Goal: Task Accomplishment & Management: Use online tool/utility

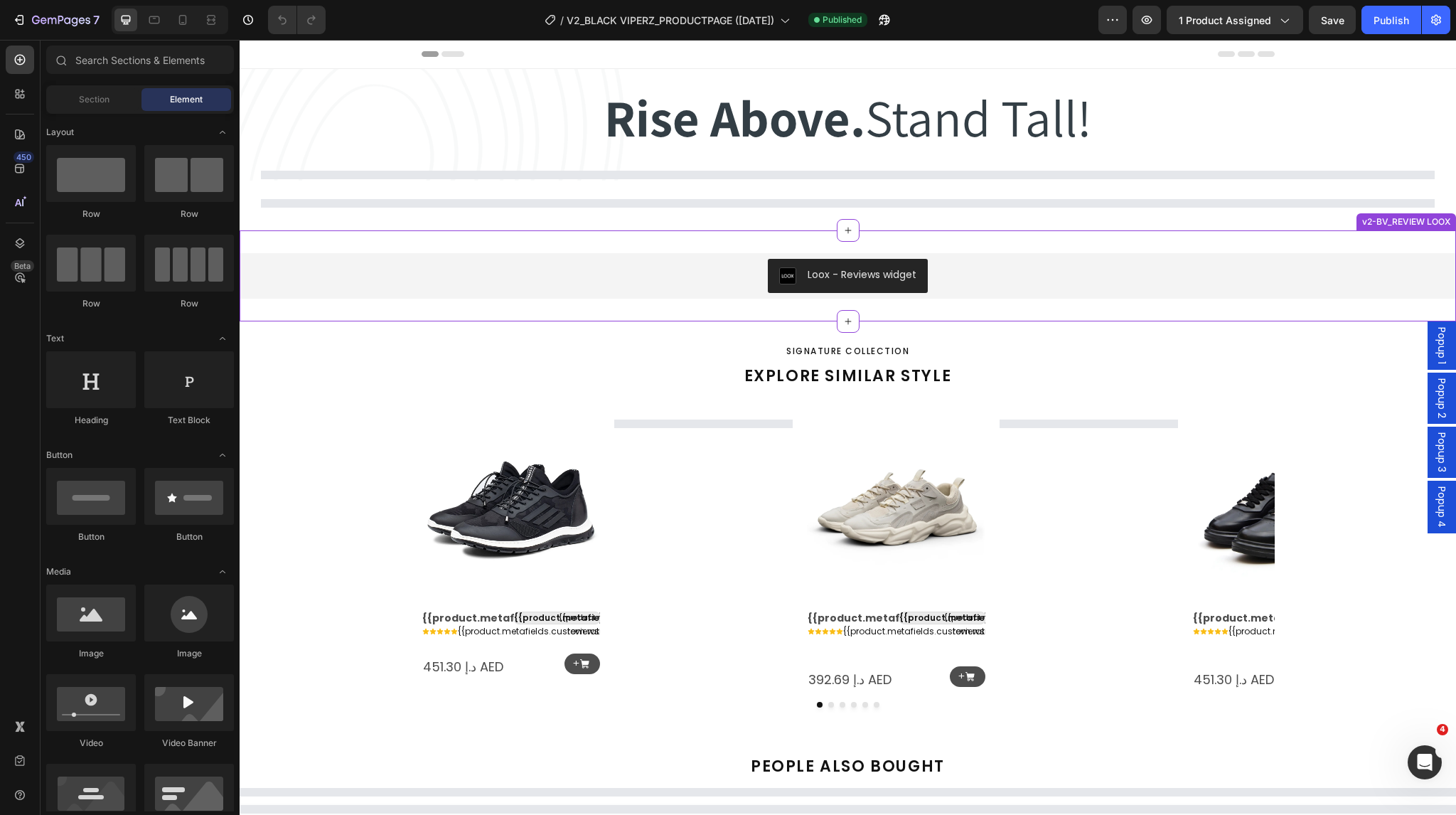
click at [742, 247] on div "Loox - Reviews widget Loox v2-BV_REVIEW LOOX" at bounding box center [847, 276] width 1216 height 91
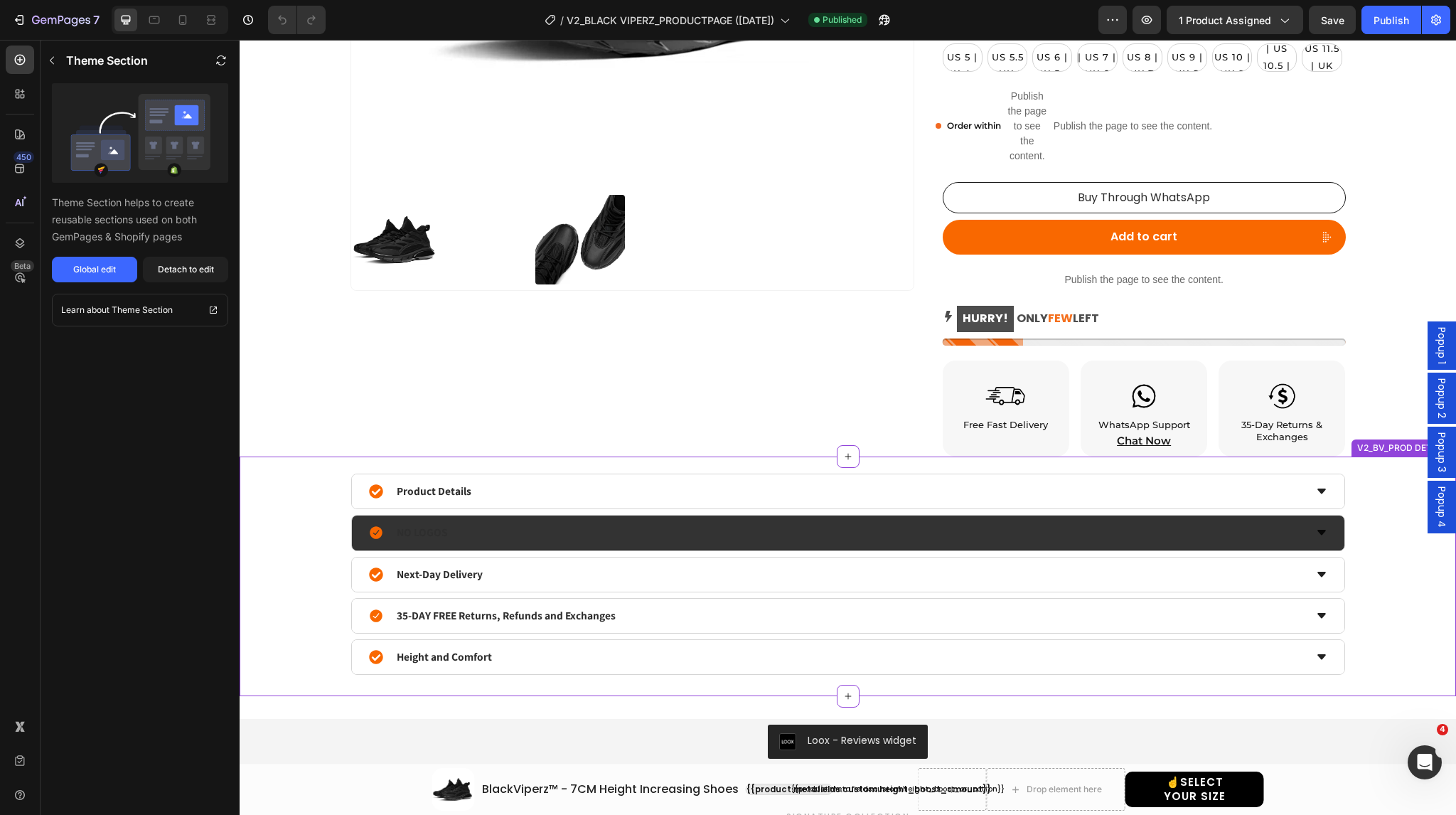
scroll to position [835, 0]
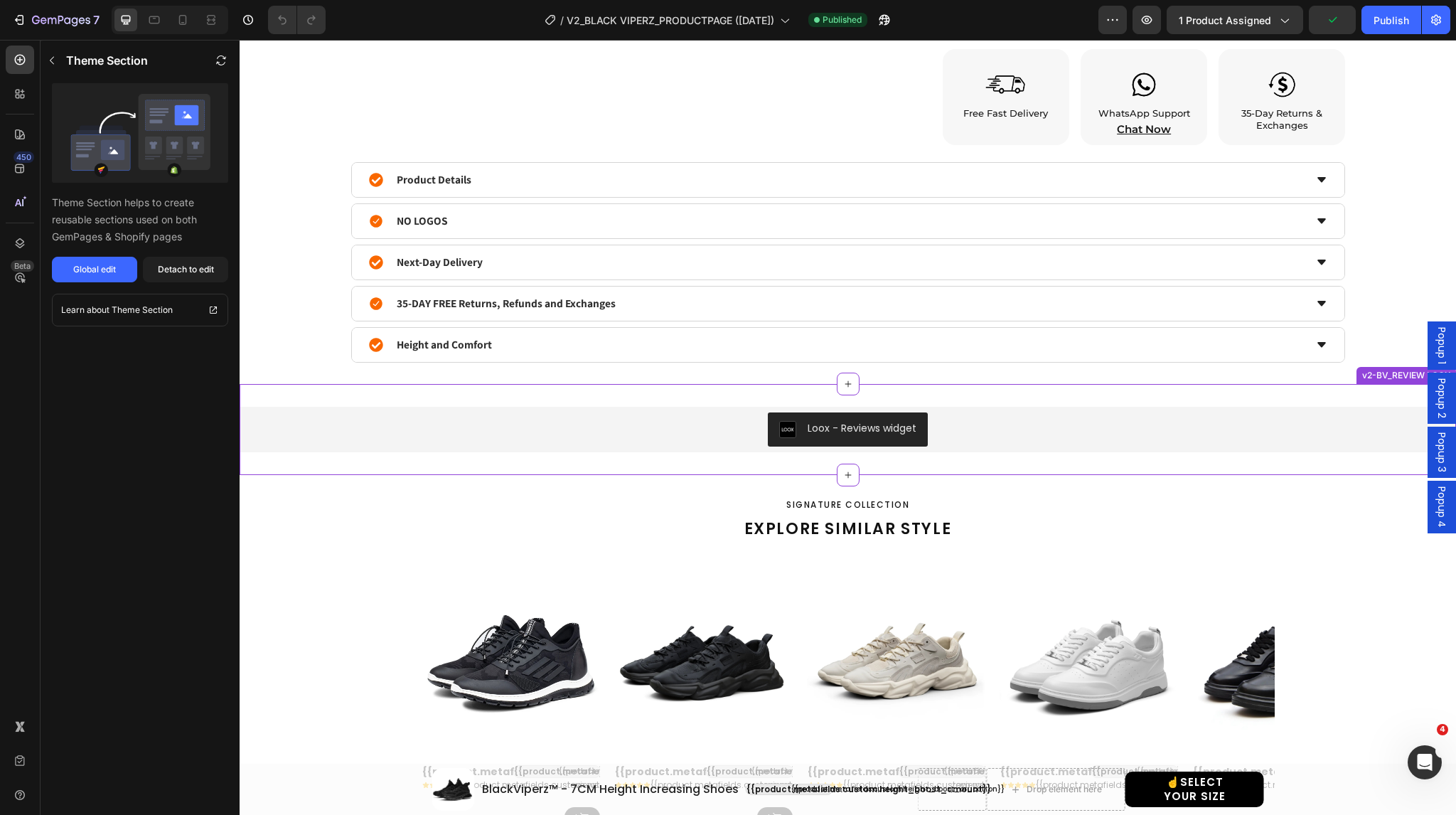
click at [569, 391] on div "Loox - Reviews widget Loox v2-BV_REVIEW LOOX" at bounding box center [847, 430] width 1216 height 91
click at [433, 464] on div "Loox - Reviews widget Loox v2-BV_REVIEW LOOX" at bounding box center [847, 430] width 1216 height 91
click at [185, 271] on div "Detach to edit" at bounding box center [186, 270] width 56 height 13
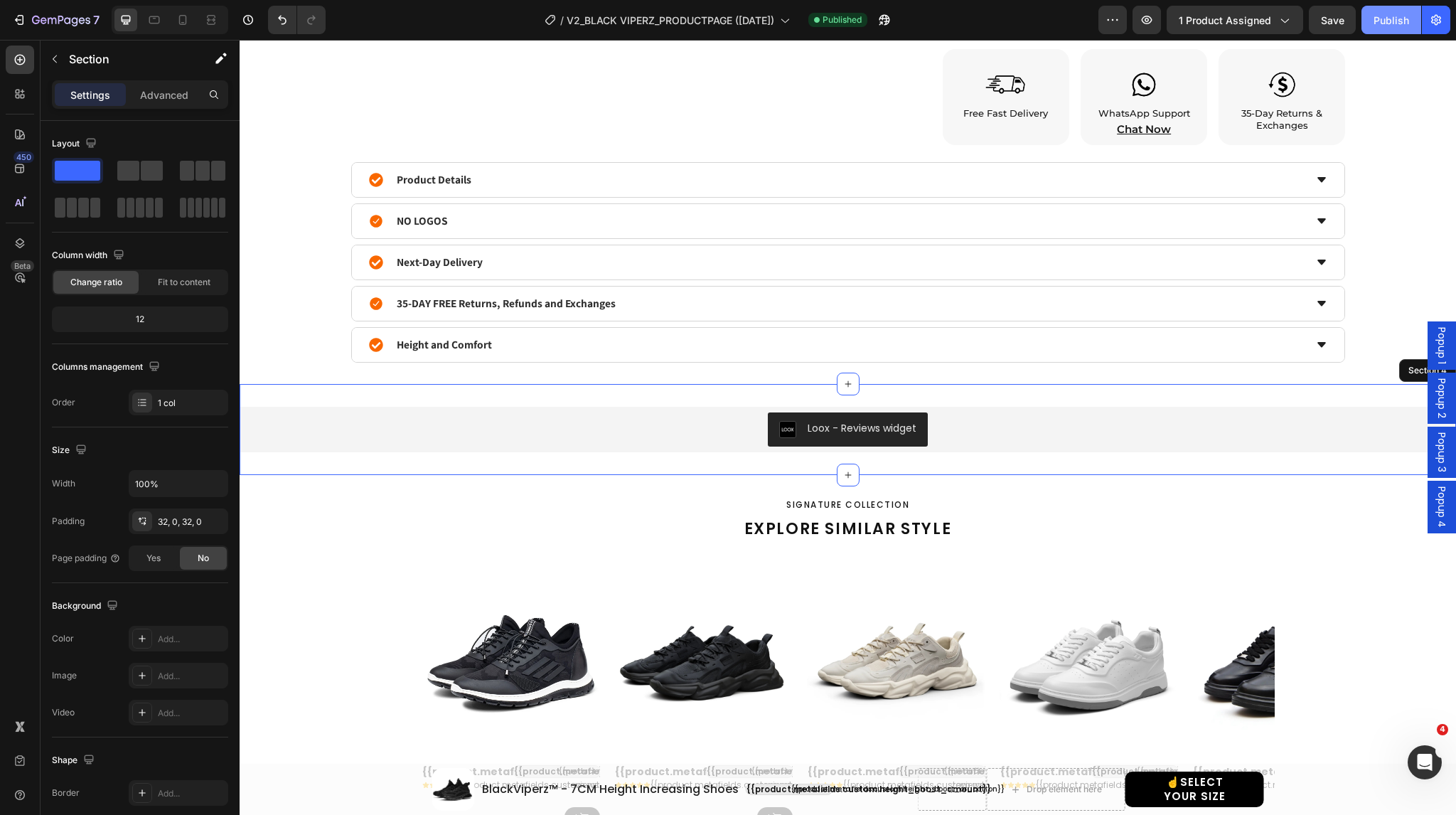
click at [1377, 22] on div "Publish" at bounding box center [1391, 20] width 35 height 15
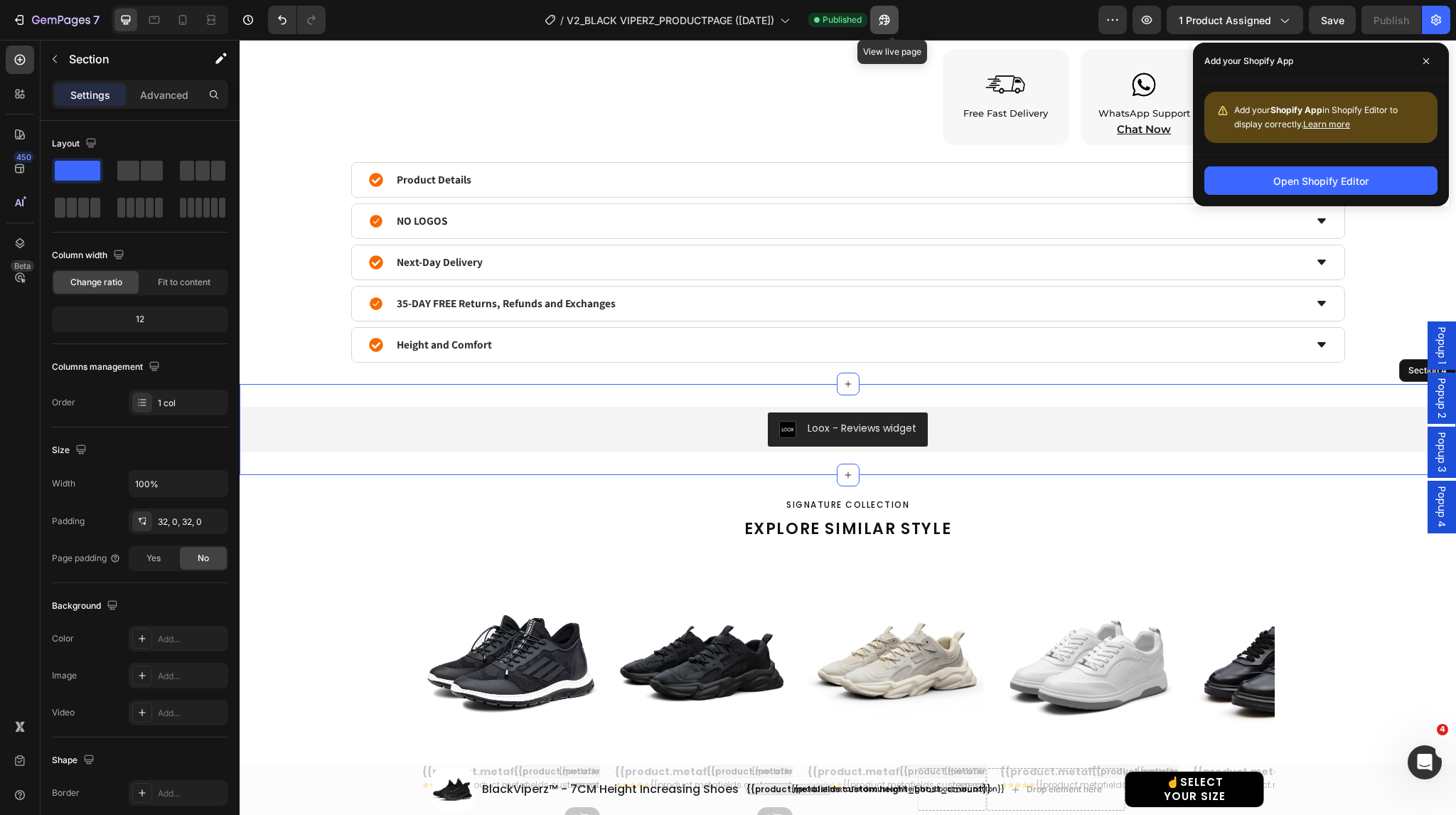
click at [892, 22] on icon "button" at bounding box center [884, 20] width 14 height 14
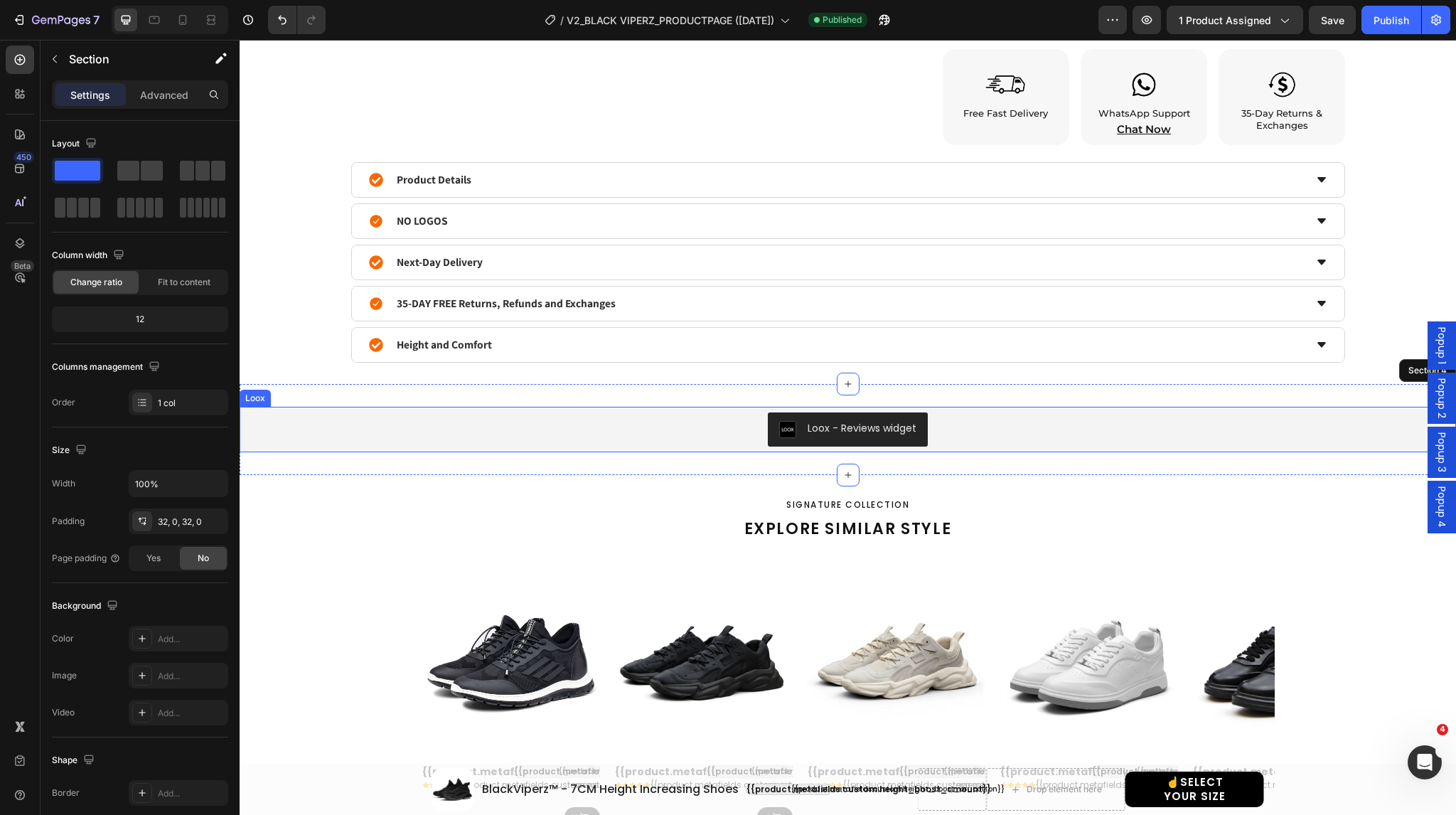
click at [681, 423] on div "Loox - Reviews widget" at bounding box center [847, 430] width 1205 height 34
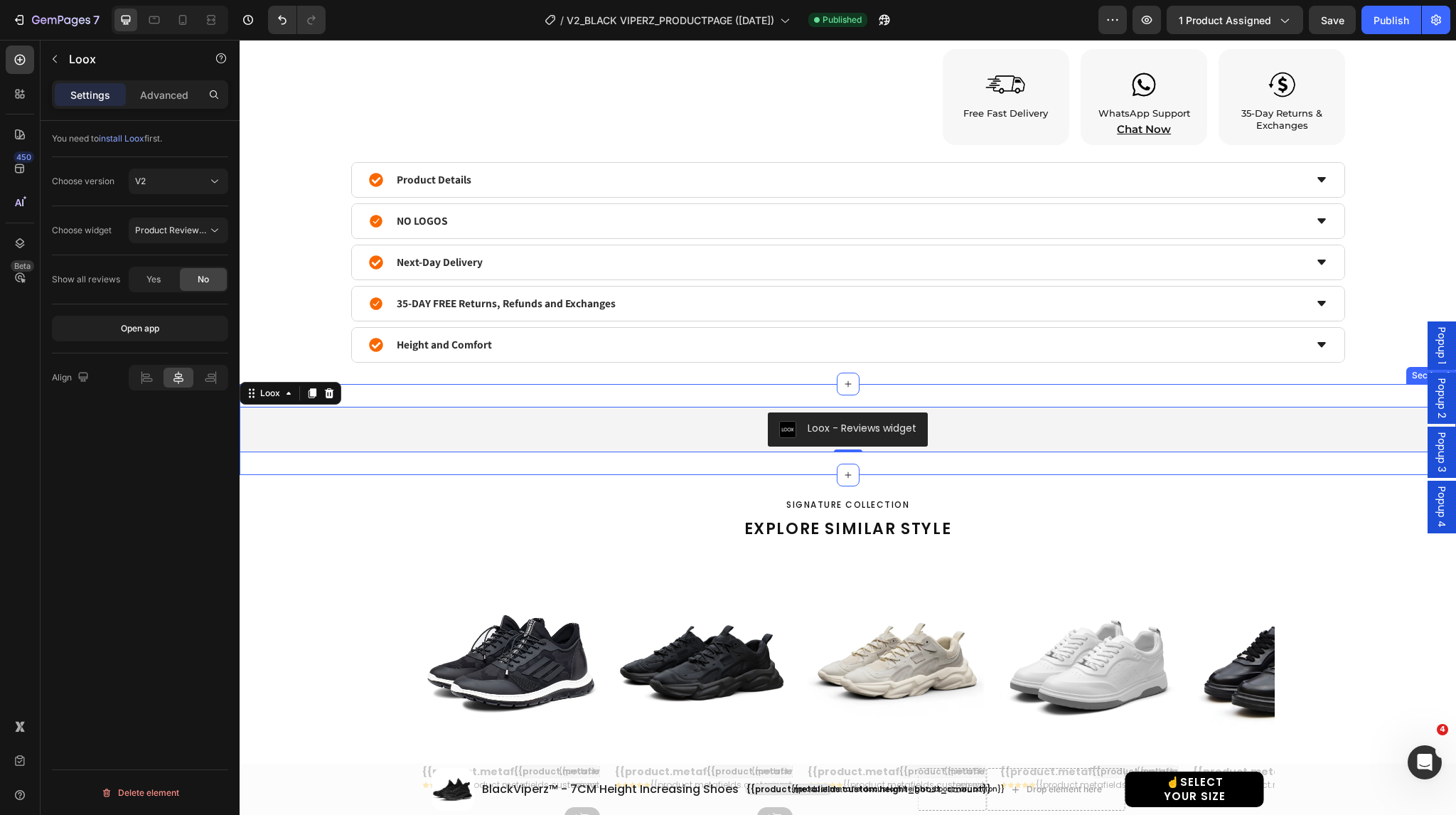
click at [499, 394] on div "Loox - Reviews widget Loox 0 Section 4" at bounding box center [847, 430] width 1216 height 91
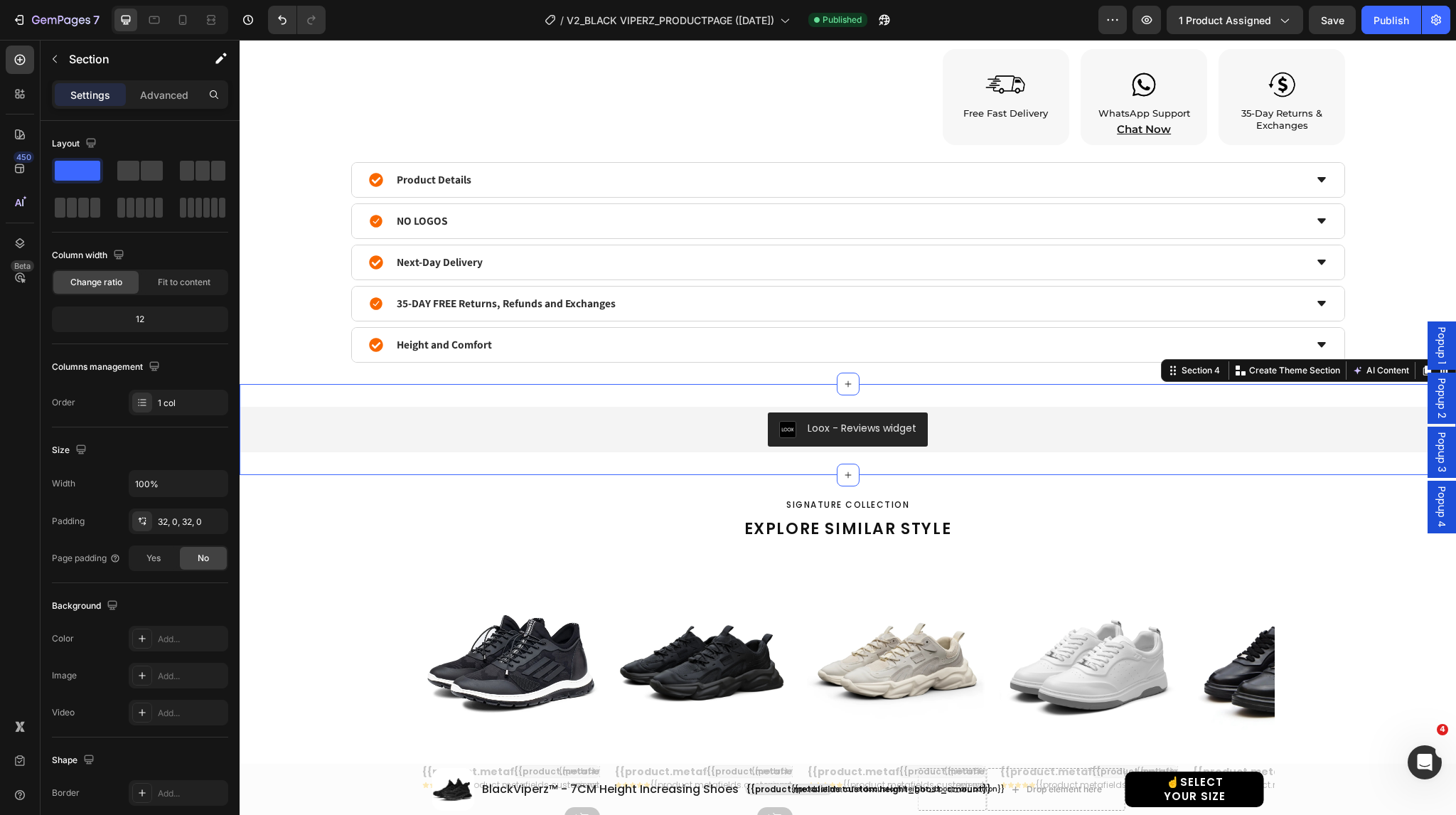
scroll to position [970, 0]
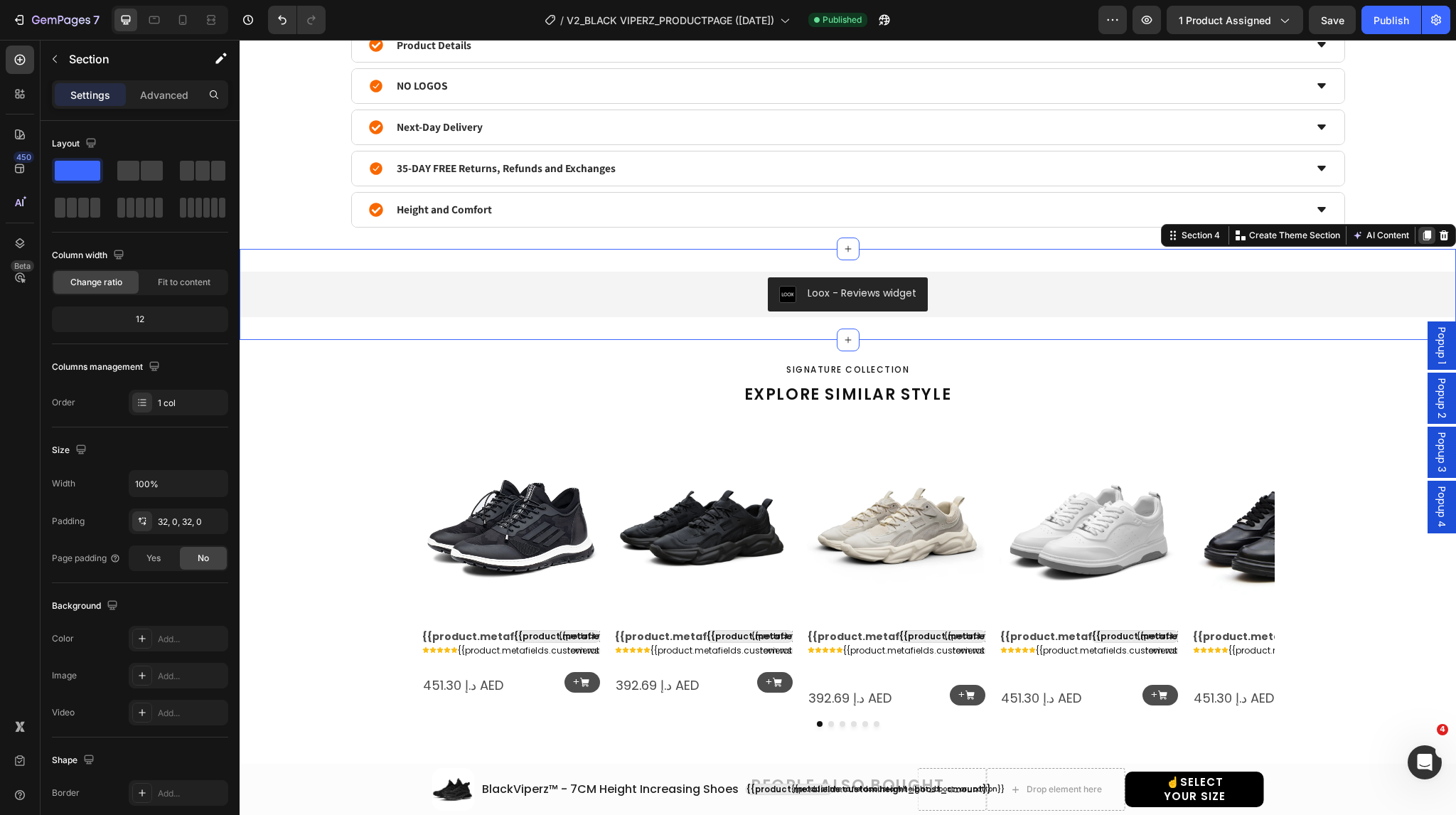
click at [1423, 234] on icon at bounding box center [1427, 235] width 8 height 10
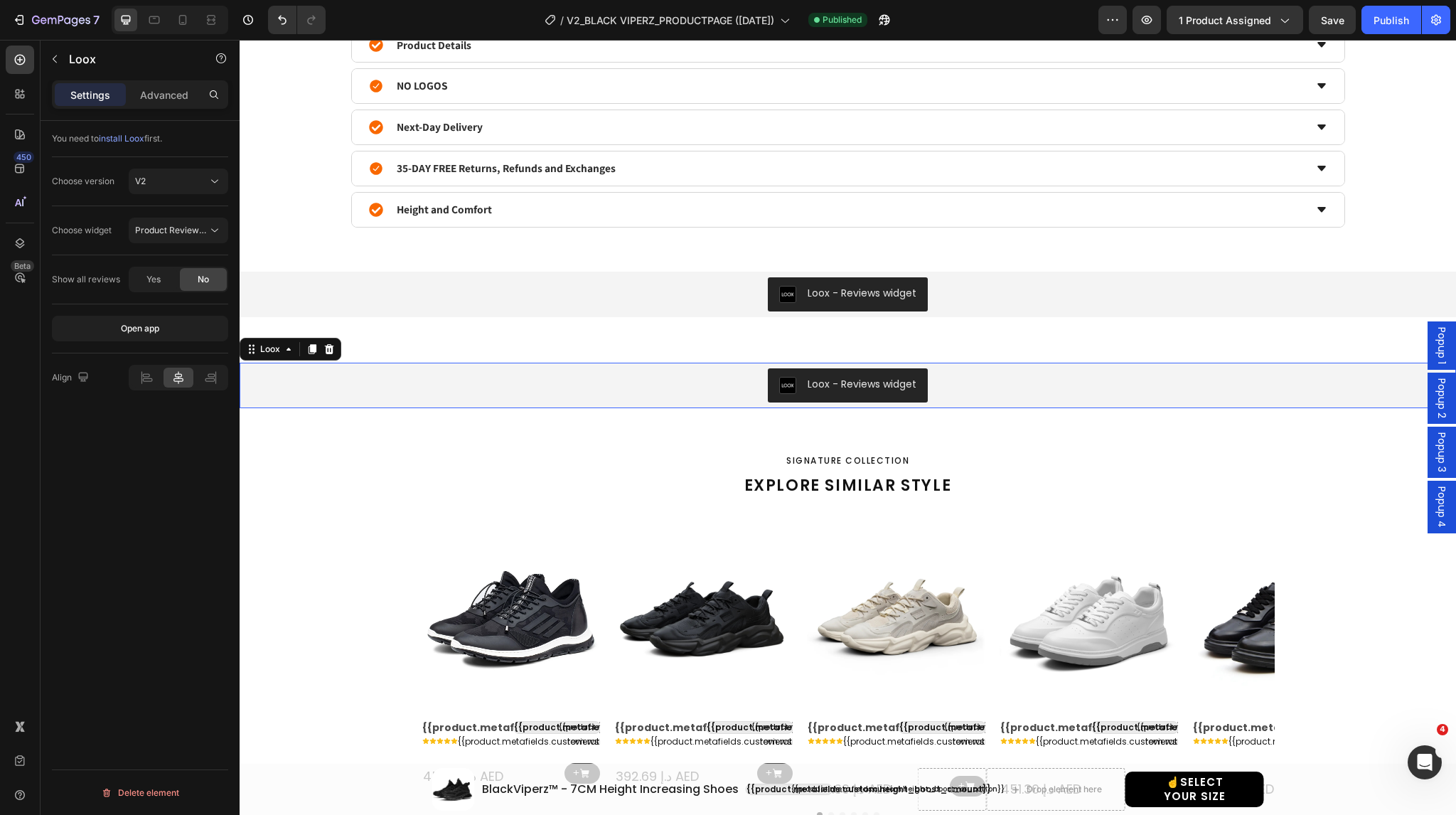
click at [740, 389] on div "Loox - Reviews widget" at bounding box center [847, 385] width 1205 height 34
click at [328, 351] on icon at bounding box center [329, 349] width 9 height 10
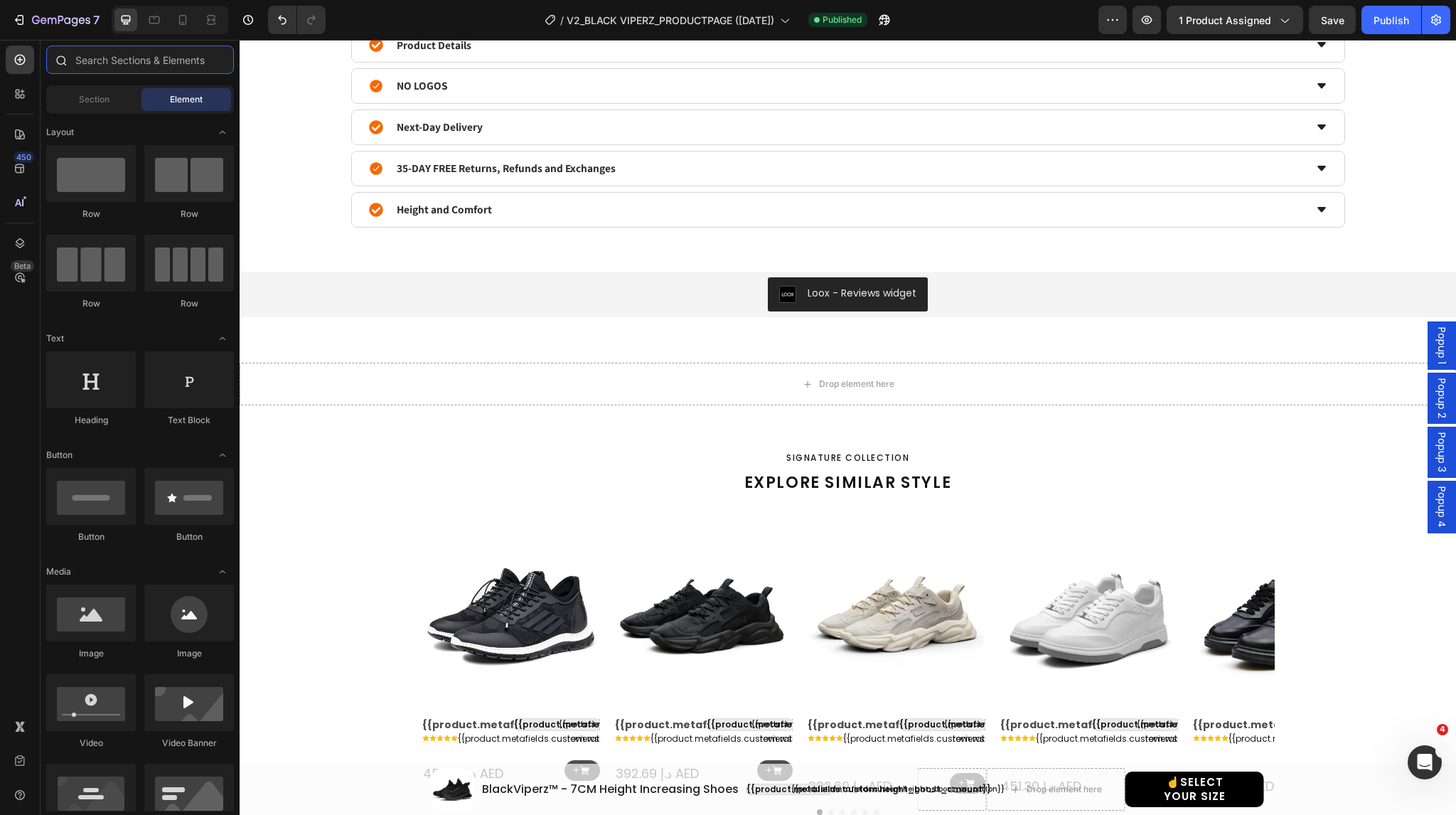
click at [111, 56] on input "text" at bounding box center [140, 59] width 188 height 28
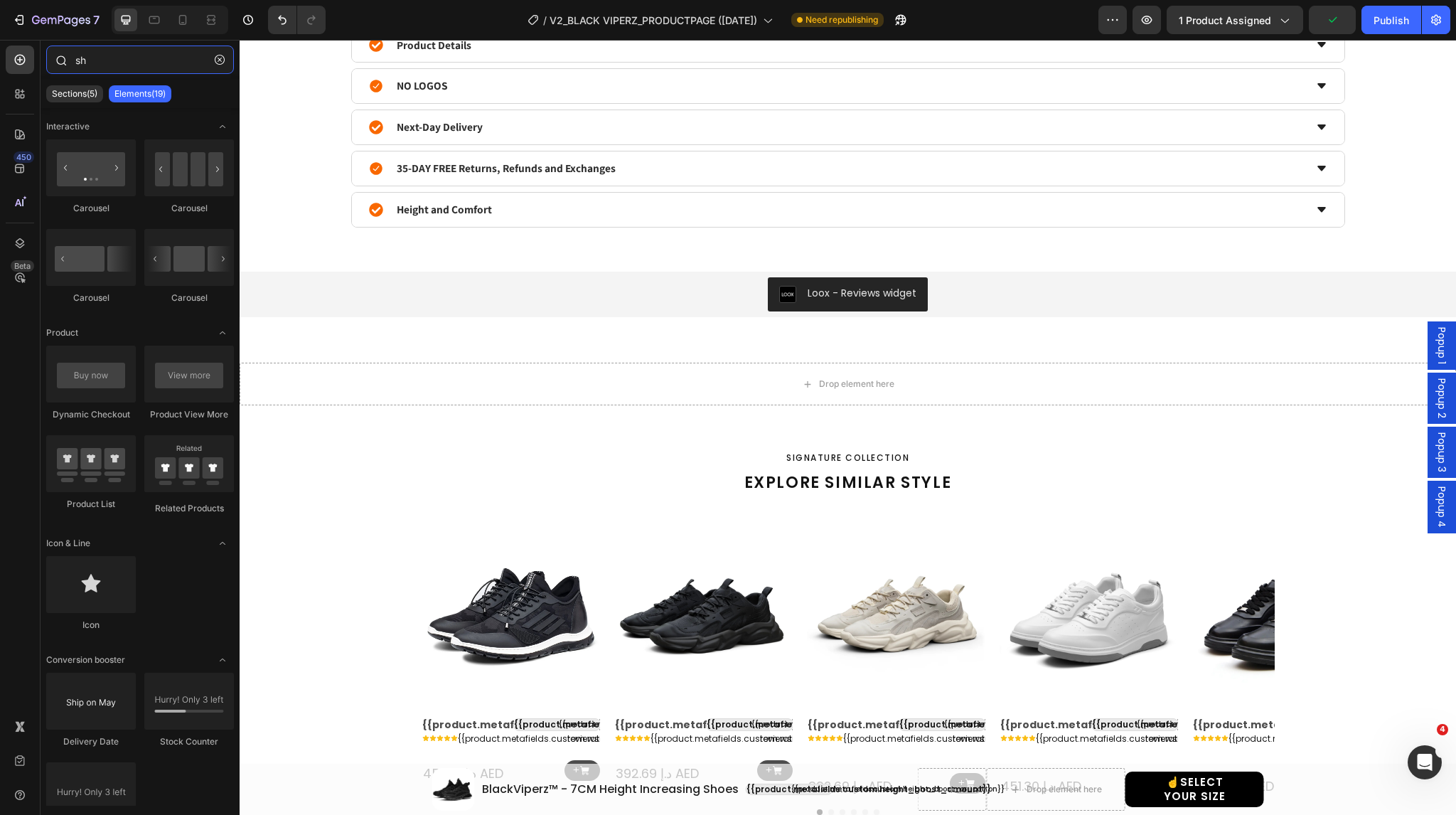
type input "s"
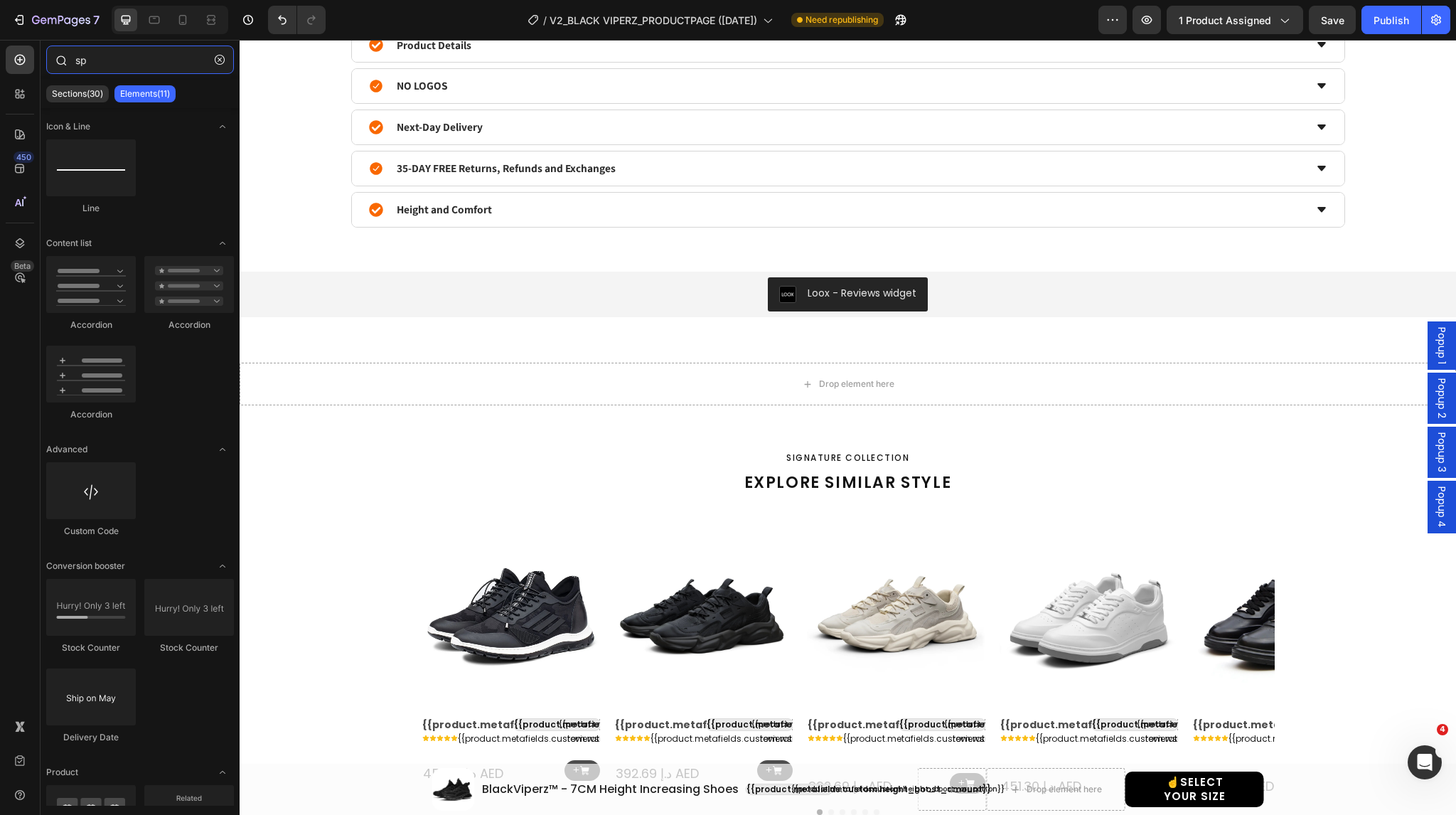
type input "s"
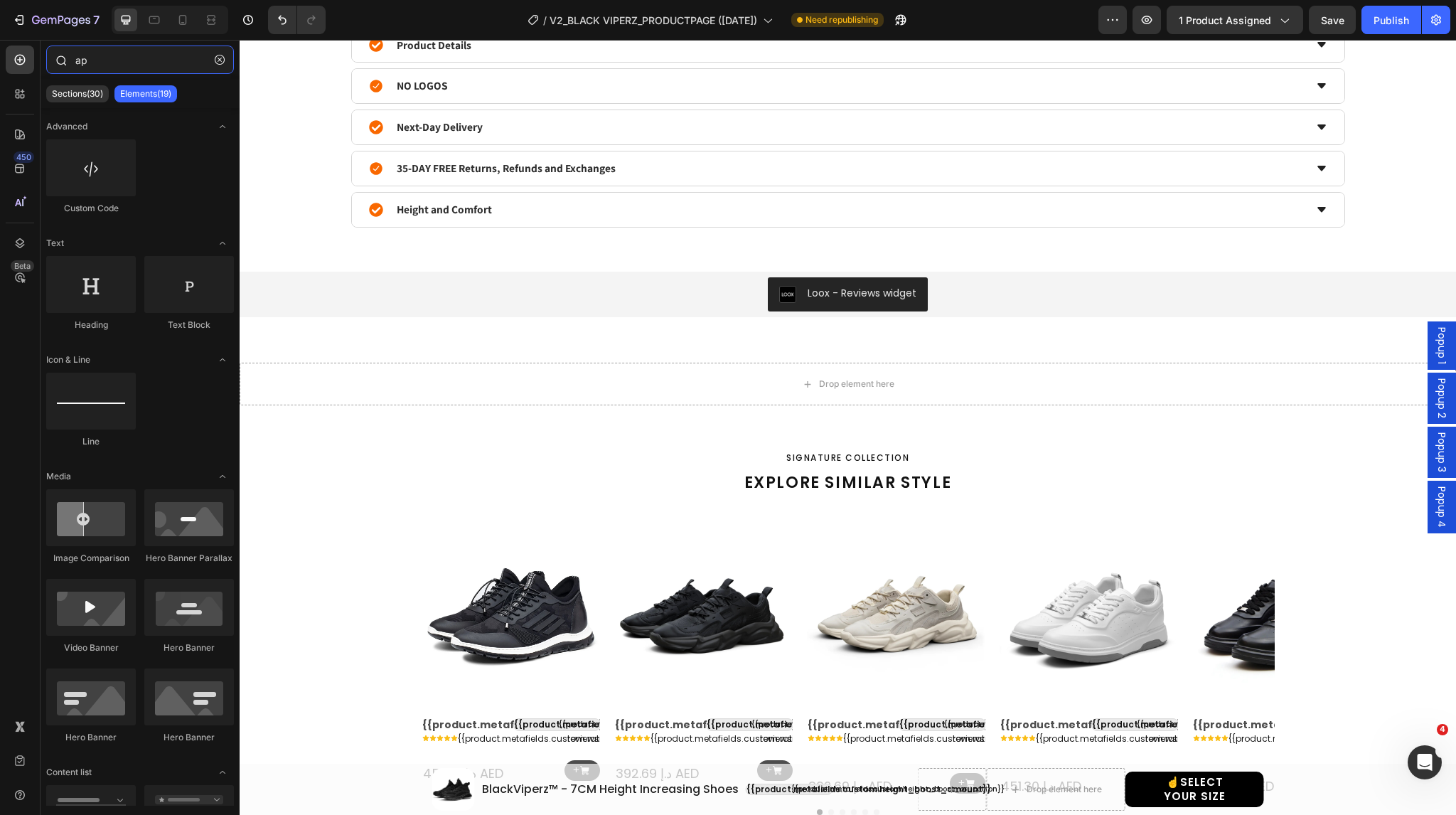
type input "a"
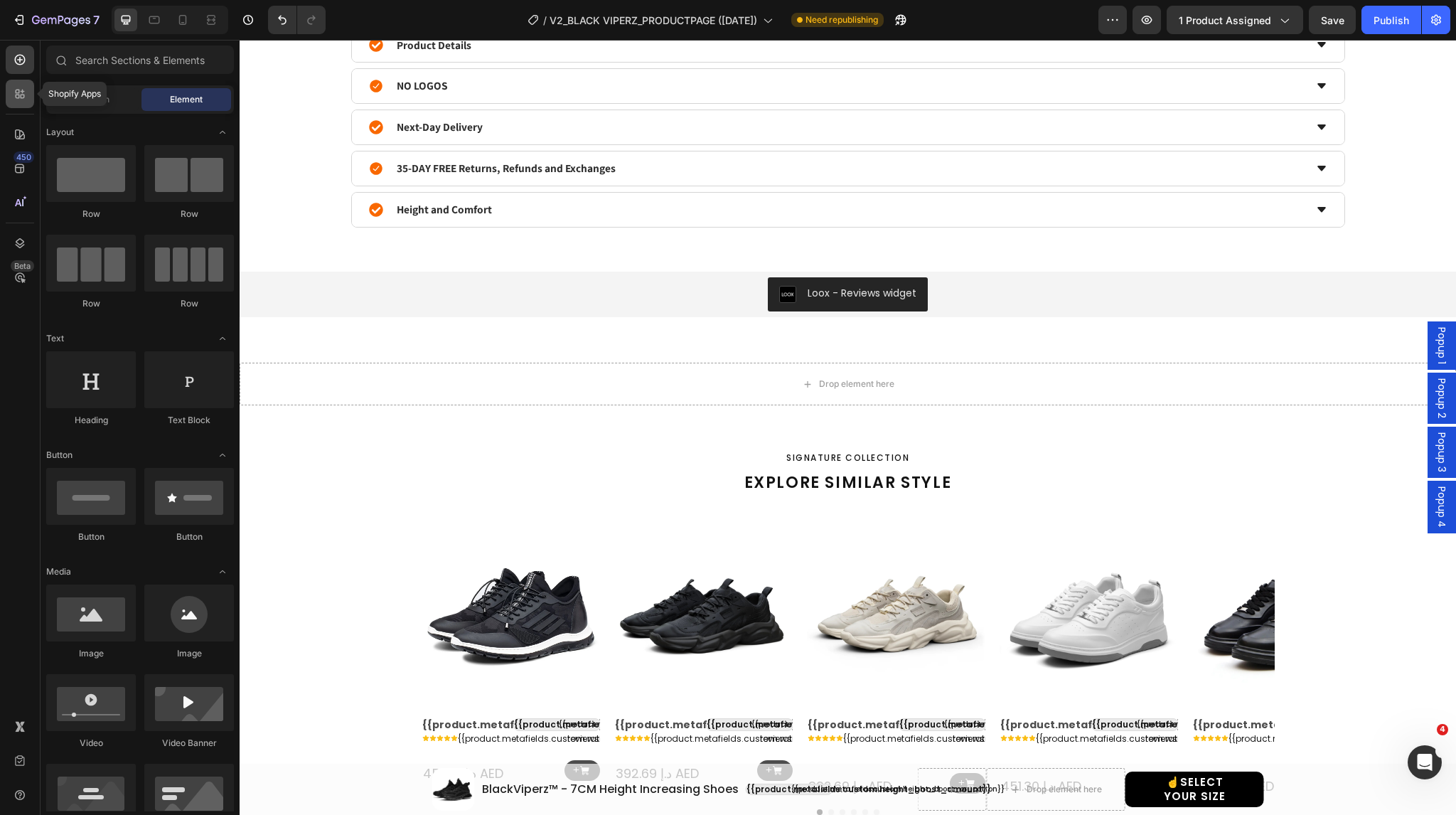
click at [15, 95] on icon at bounding box center [17, 97] width 5 height 5
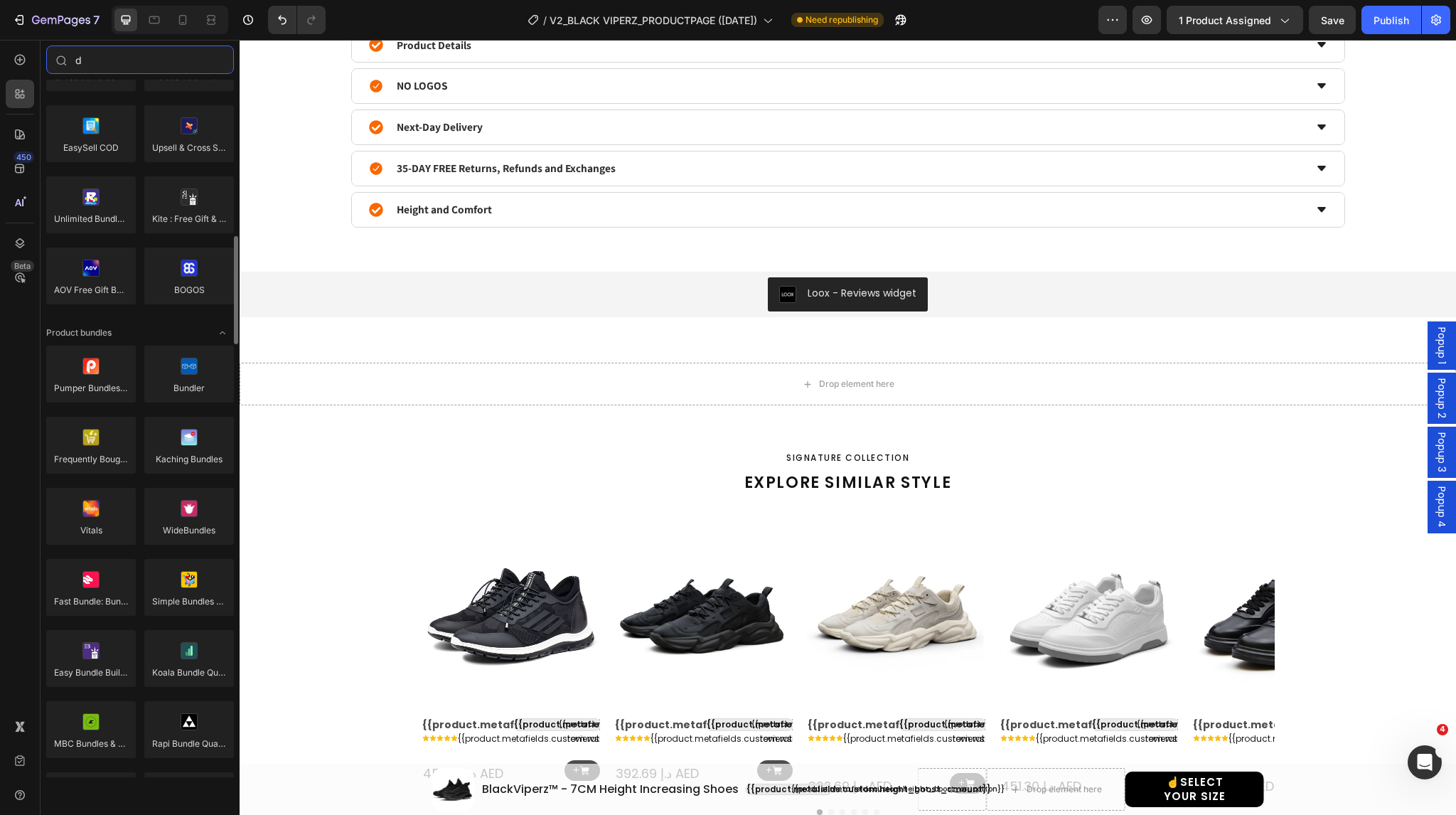
scroll to position [0, 0]
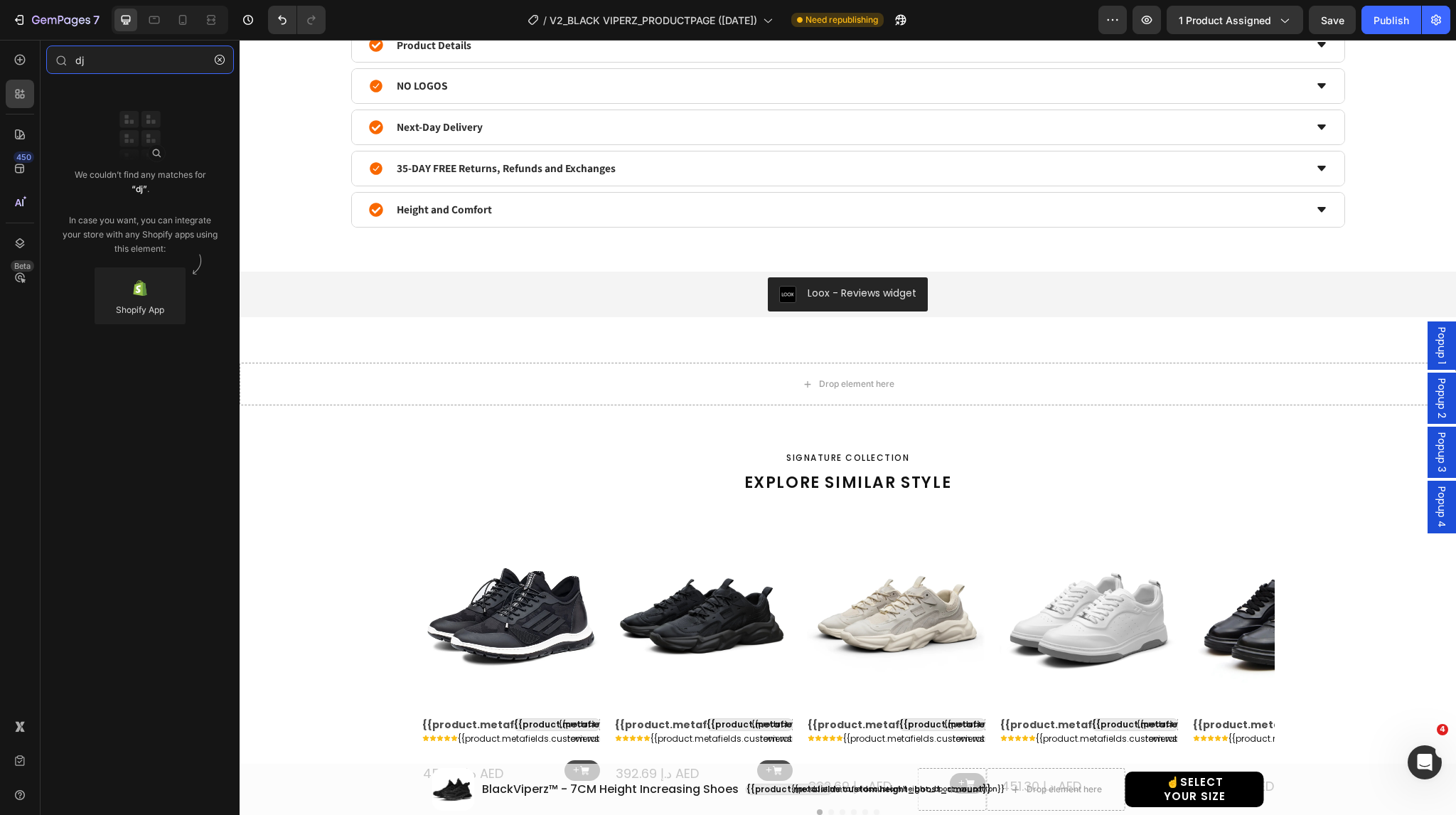
type input "d"
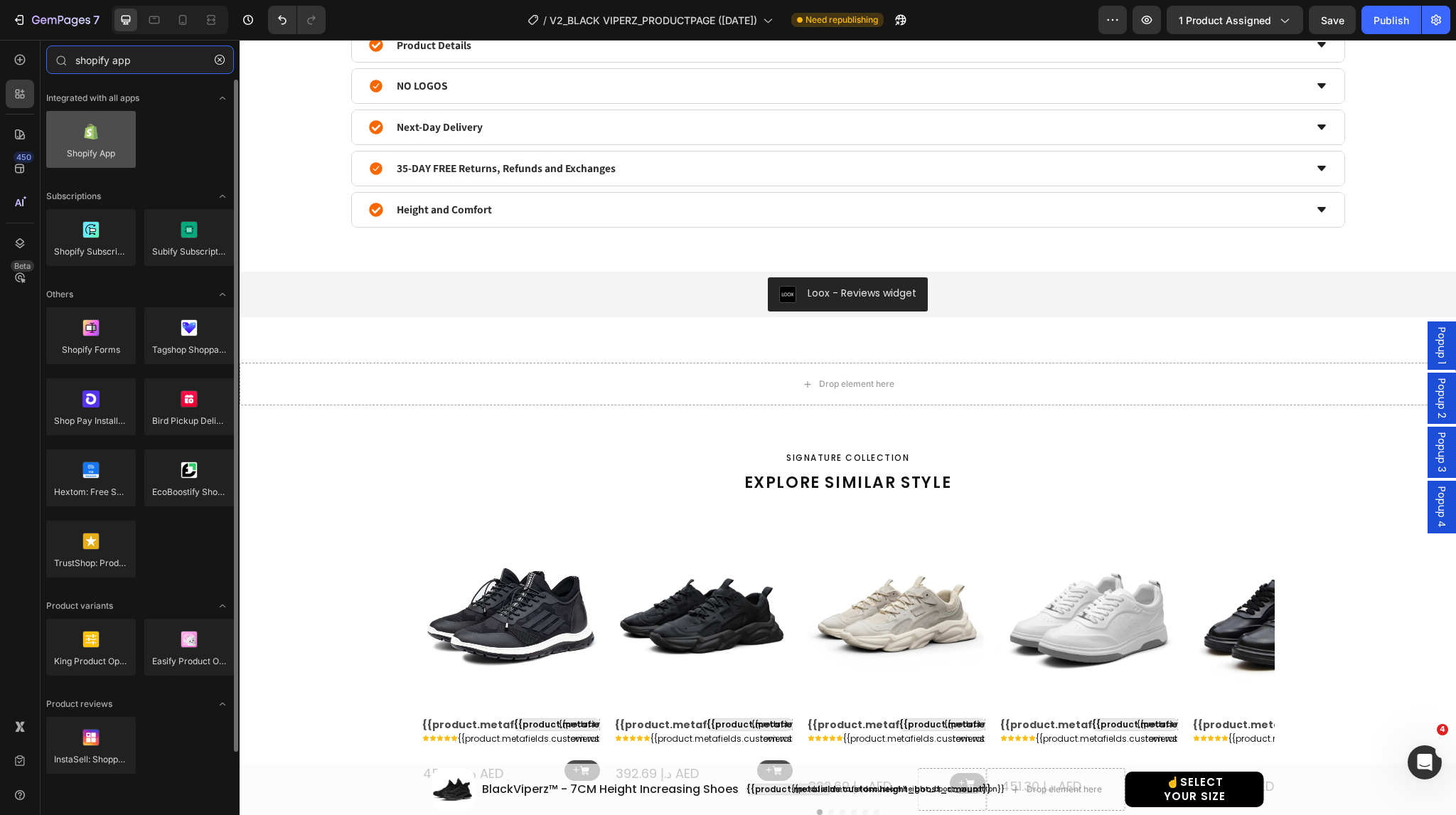
type input "shopify app"
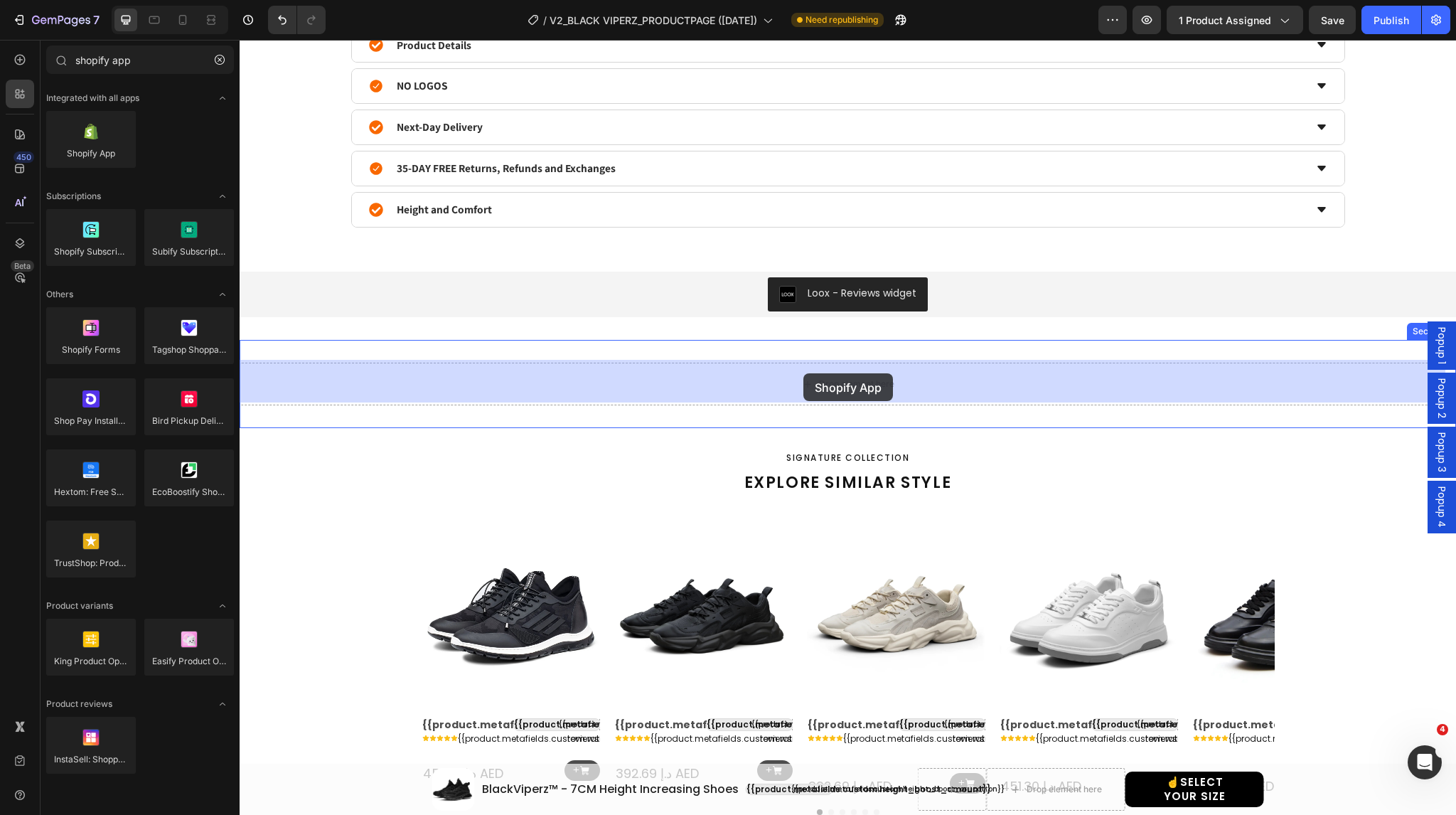
drag, startPoint x: 325, startPoint y: 169, endPoint x: 807, endPoint y: 376, distance: 524.6
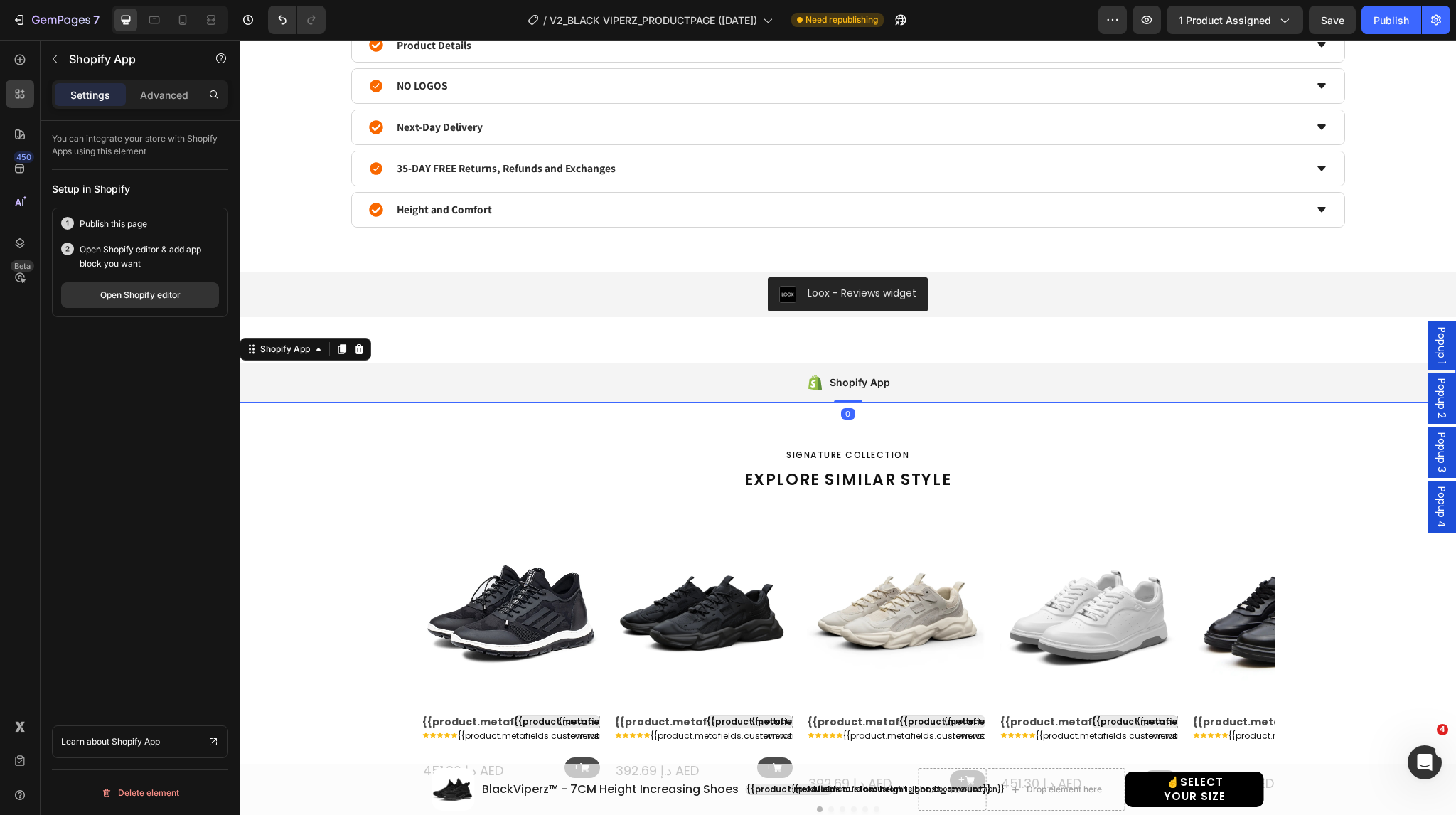
drag, startPoint x: 839, startPoint y: 406, endPoint x: 840, endPoint y: 384, distance: 22.0
click at [840, 384] on div "Shopify App Shopify App 0" at bounding box center [847, 383] width 1216 height 40
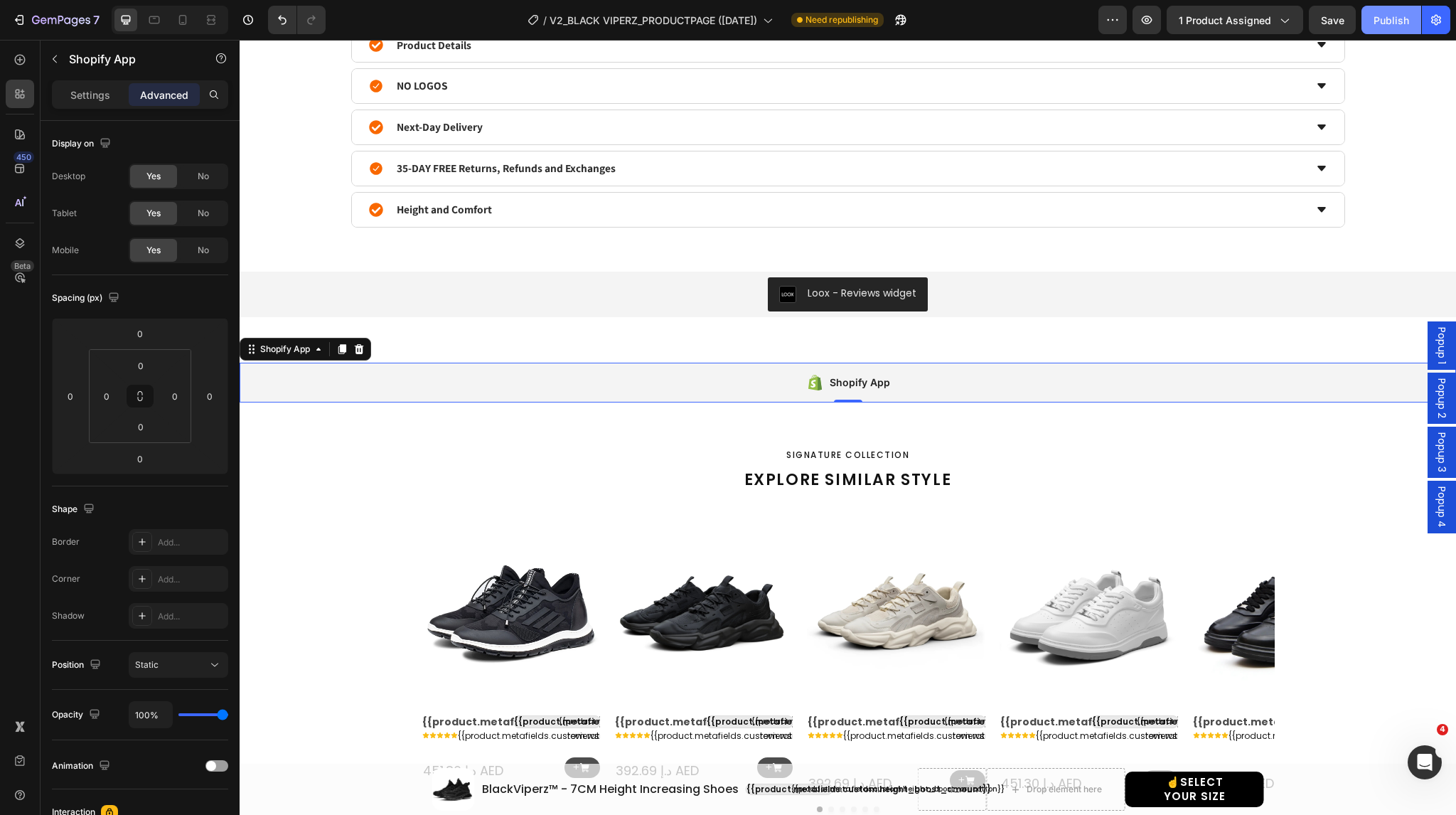
click at [1391, 24] on div "Publish" at bounding box center [1391, 20] width 35 height 15
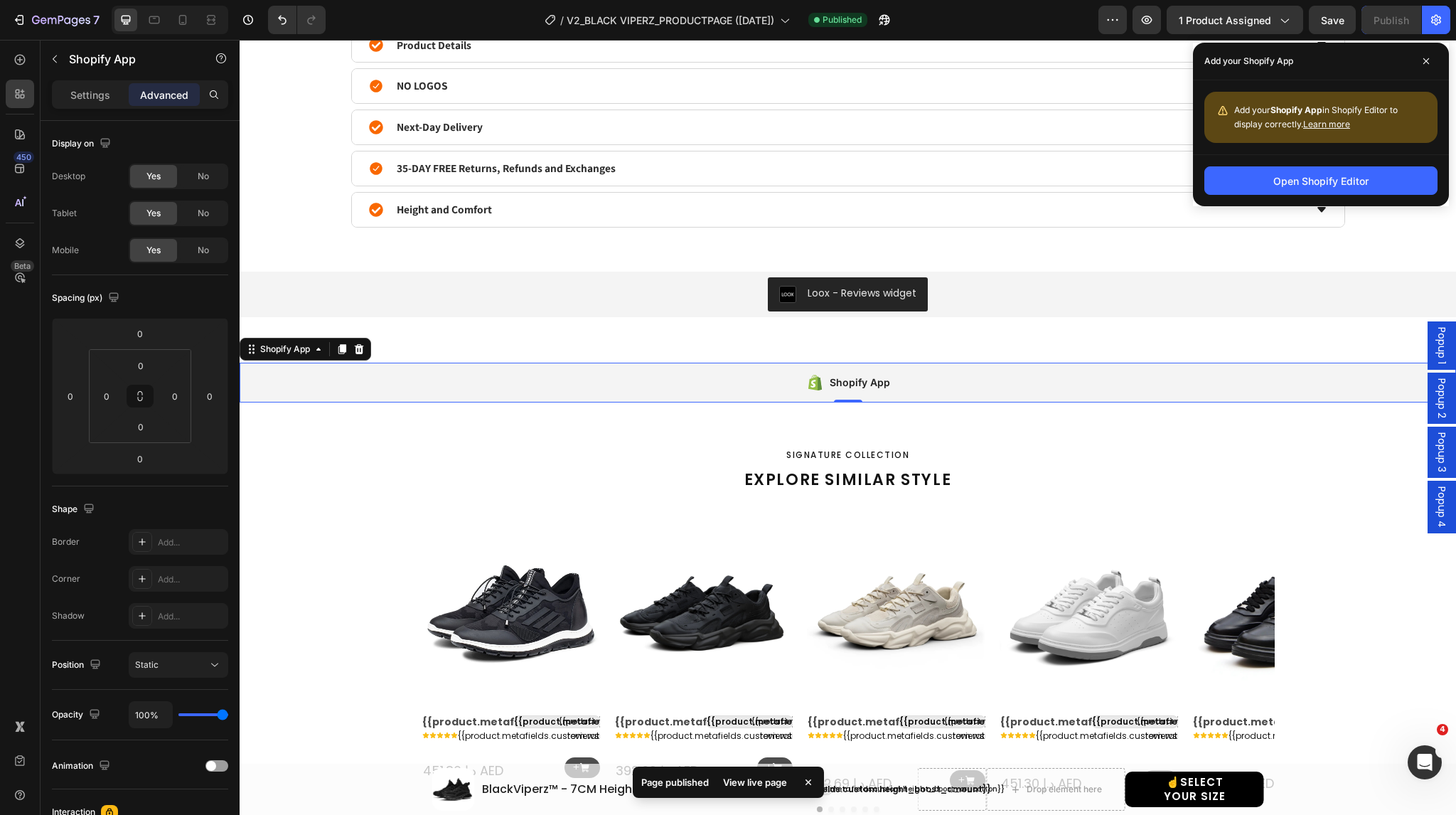
click at [764, 384] on div "Shopify App" at bounding box center [847, 383] width 1216 height 40
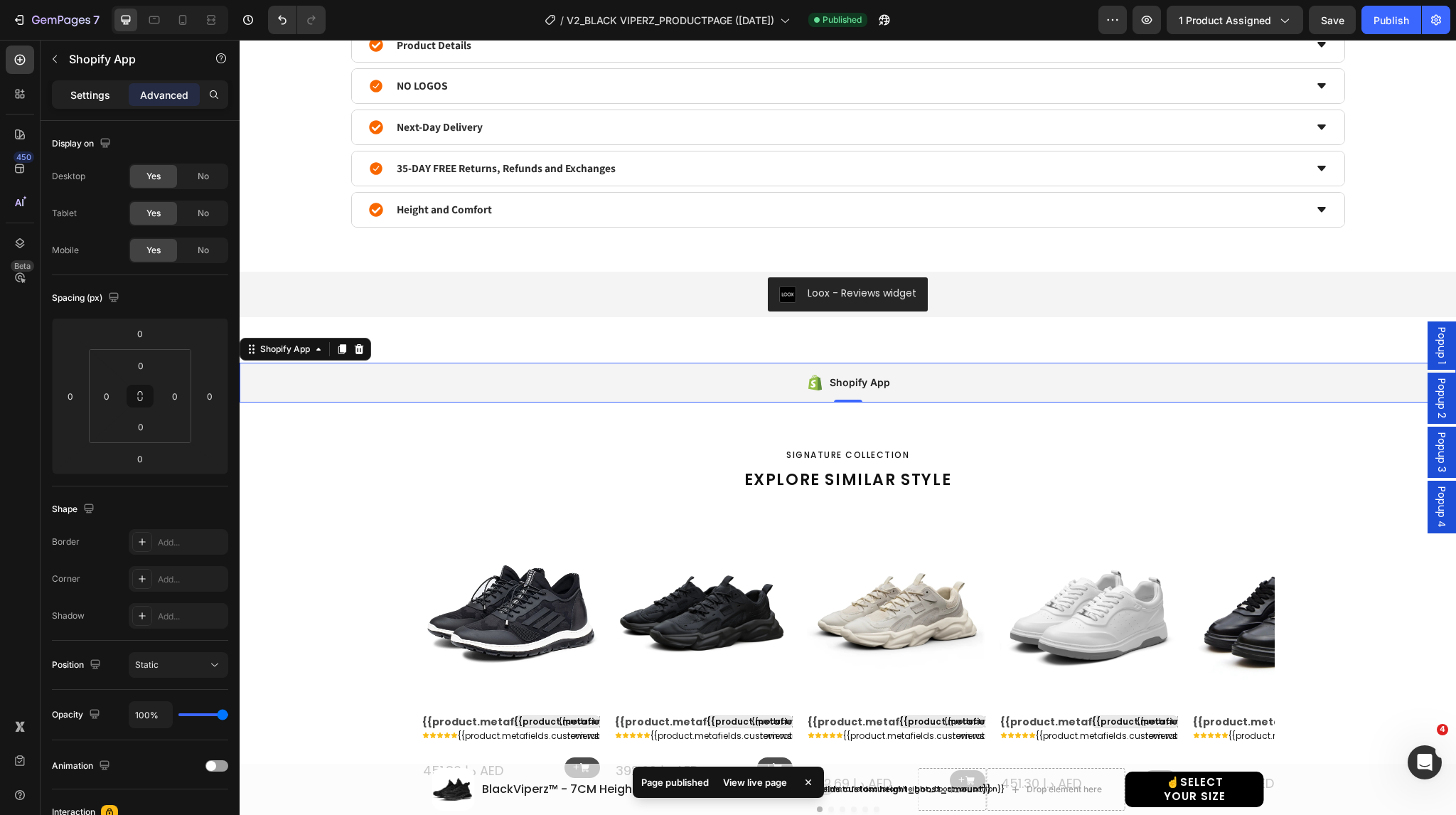
click at [68, 95] on div "Settings" at bounding box center [90, 94] width 71 height 23
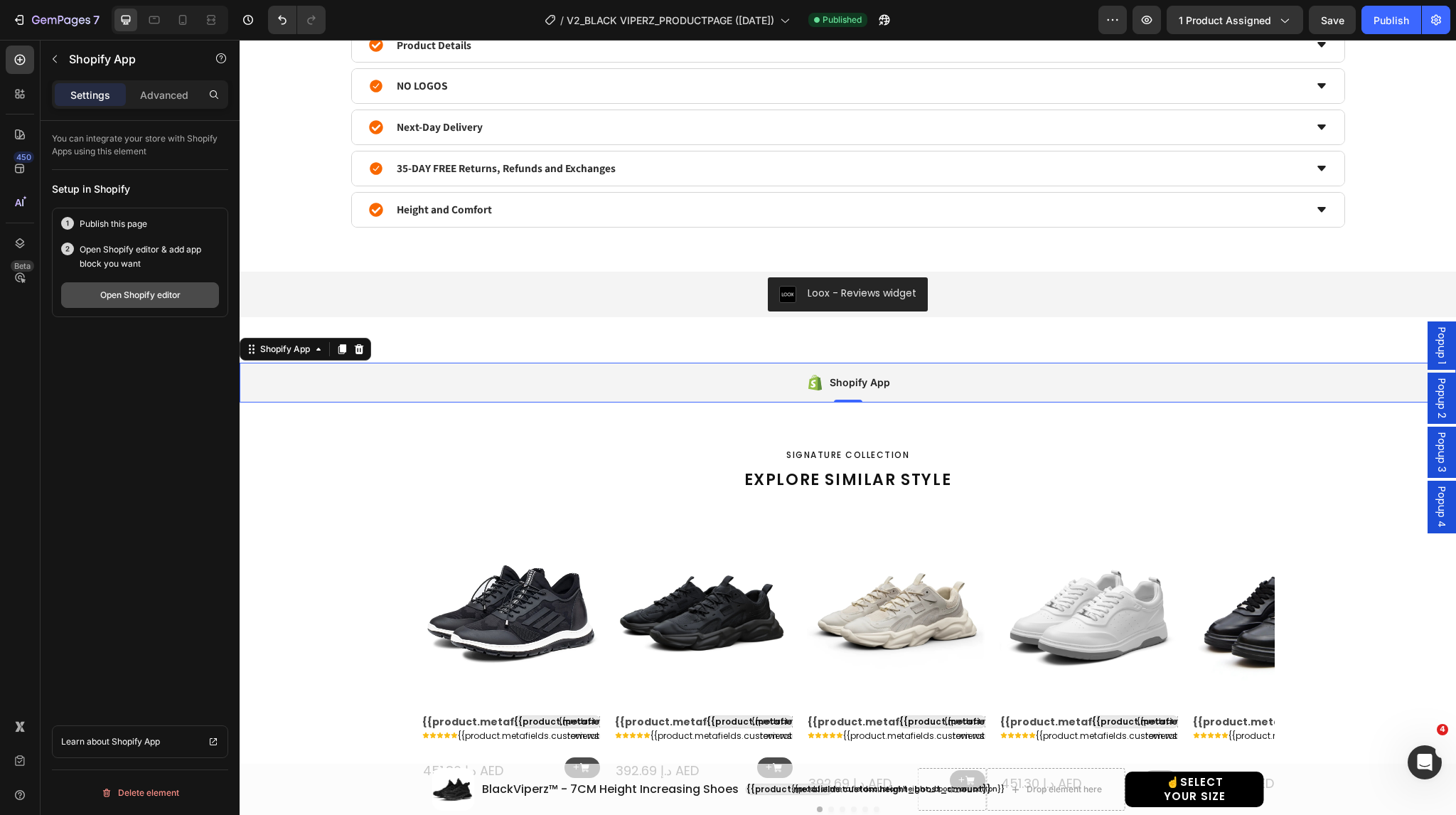
click at [149, 303] on button "Open Shopify editor" at bounding box center [140, 295] width 158 height 25
click at [503, 346] on div "Shopify App Shopify App 0 Section 5" at bounding box center [847, 383] width 1216 height 85
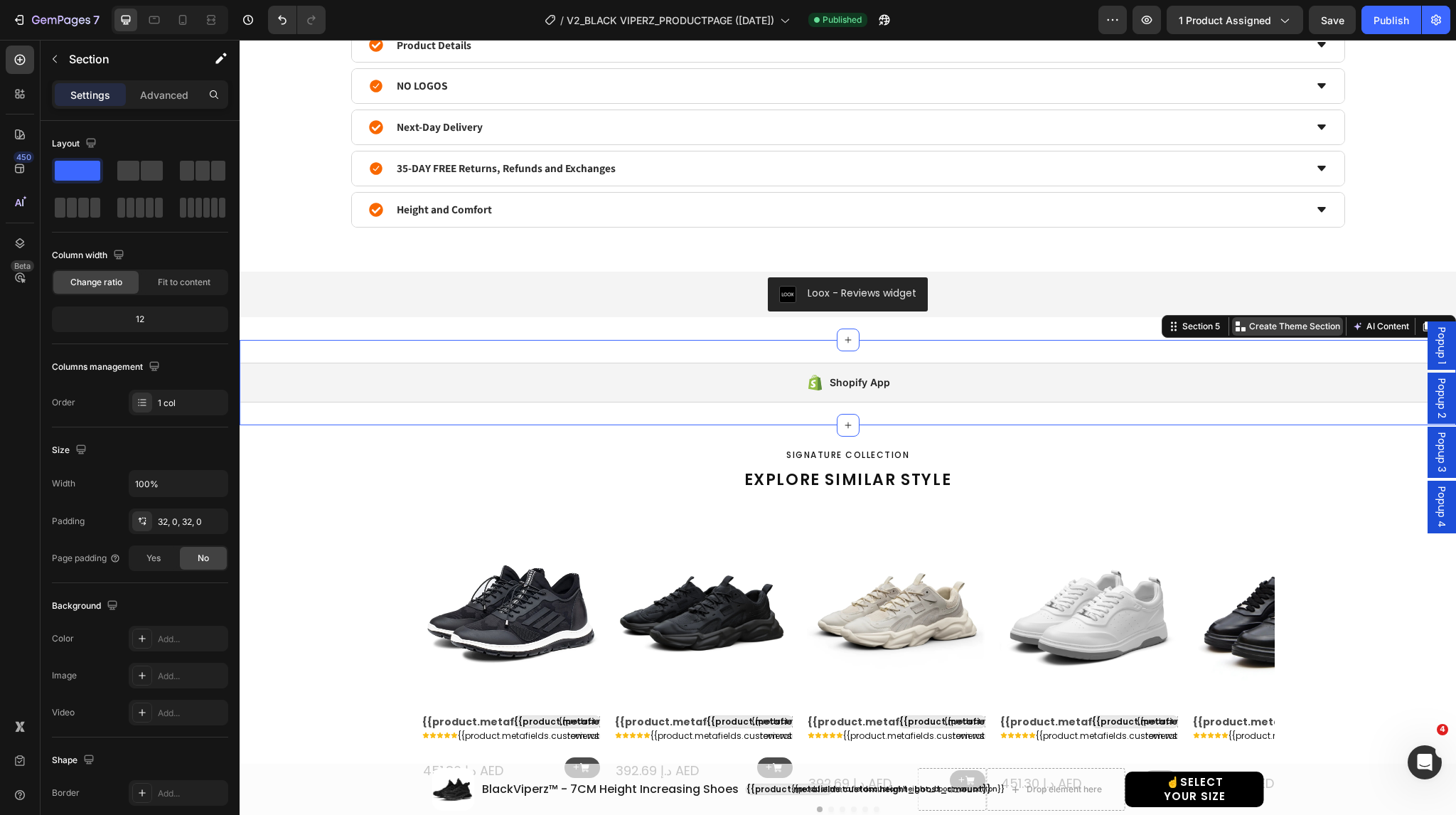
click at [1262, 320] on p "Create Theme Section" at bounding box center [1294, 327] width 91 height 13
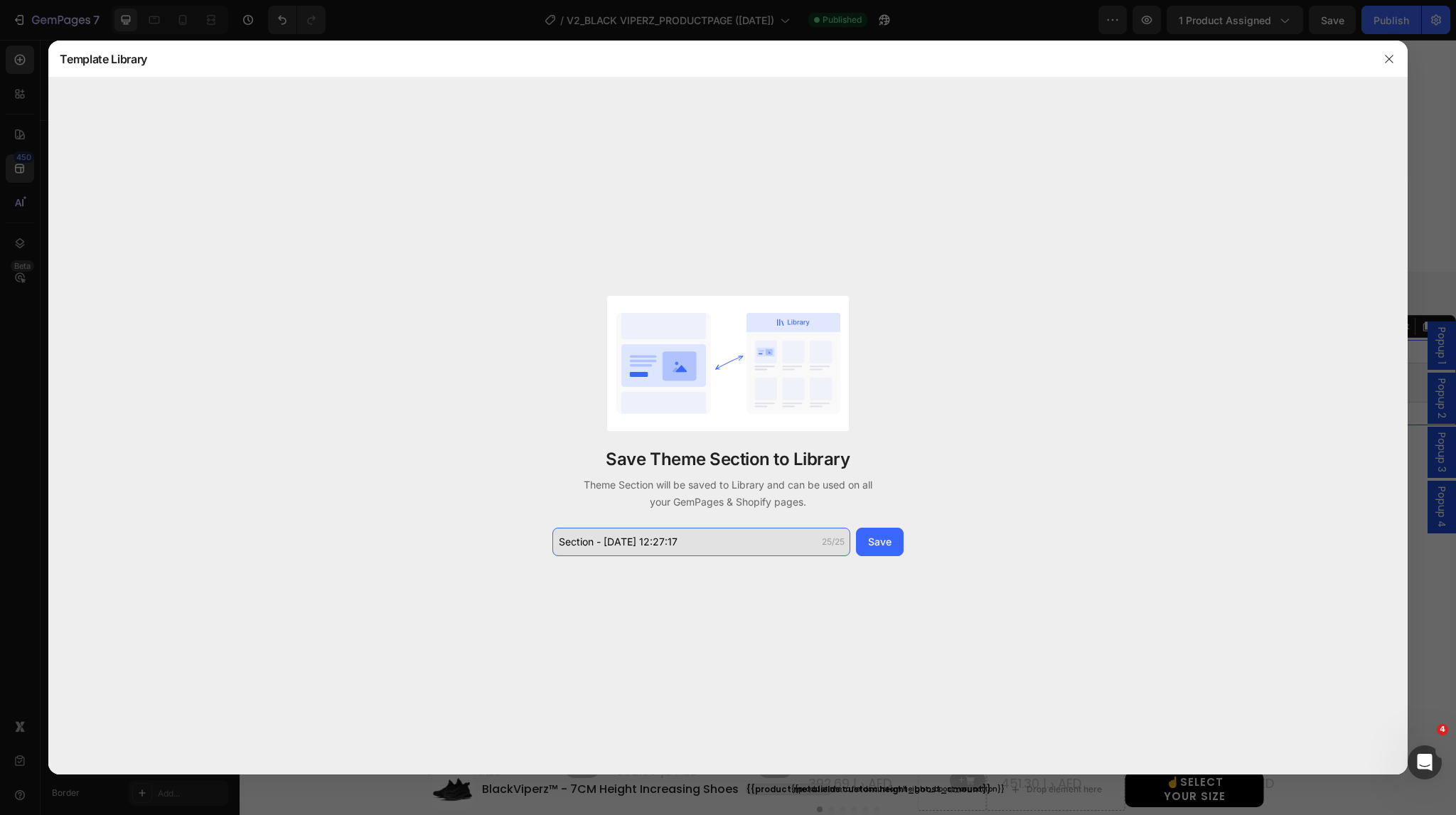
click at [712, 535] on input "Section - Aug 27 12:27:17" at bounding box center [701, 541] width 298 height 28
type input "shopify app"
click at [887, 535] on div "Save" at bounding box center [880, 541] width 24 height 15
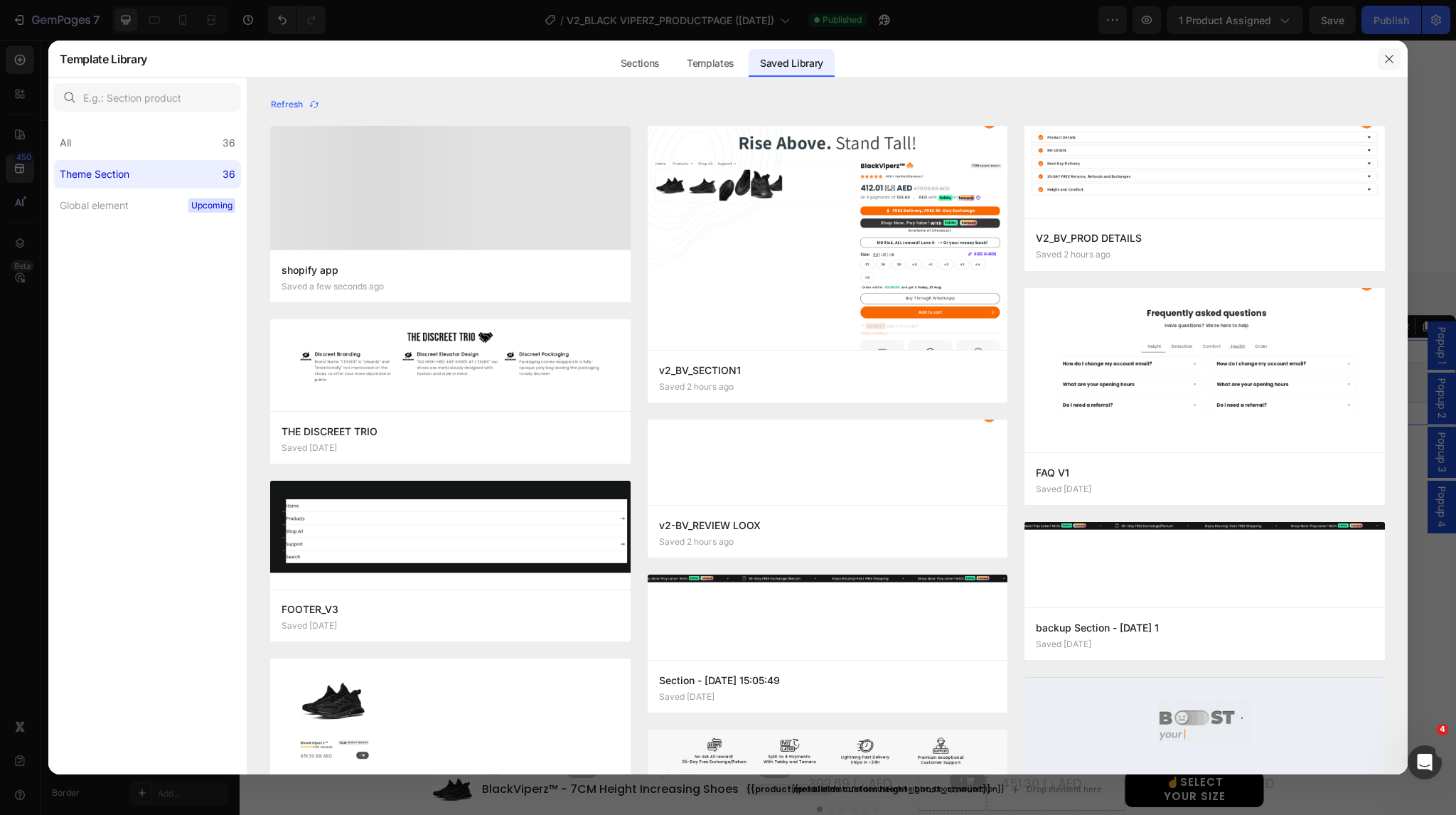
click at [1394, 60] on icon "button" at bounding box center [1389, 59] width 12 height 12
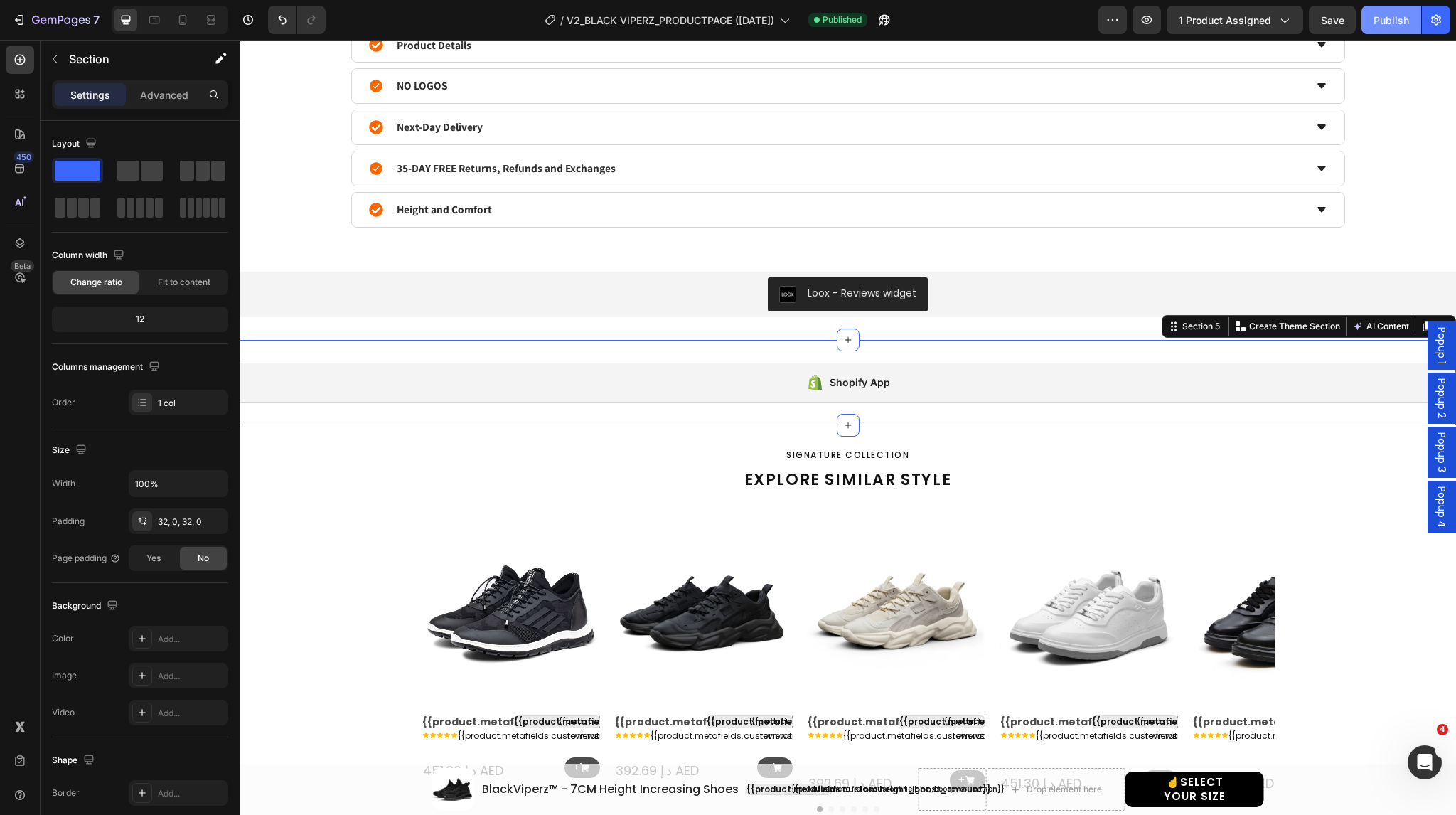
click at [1379, 21] on div "Publish" at bounding box center [1391, 20] width 35 height 15
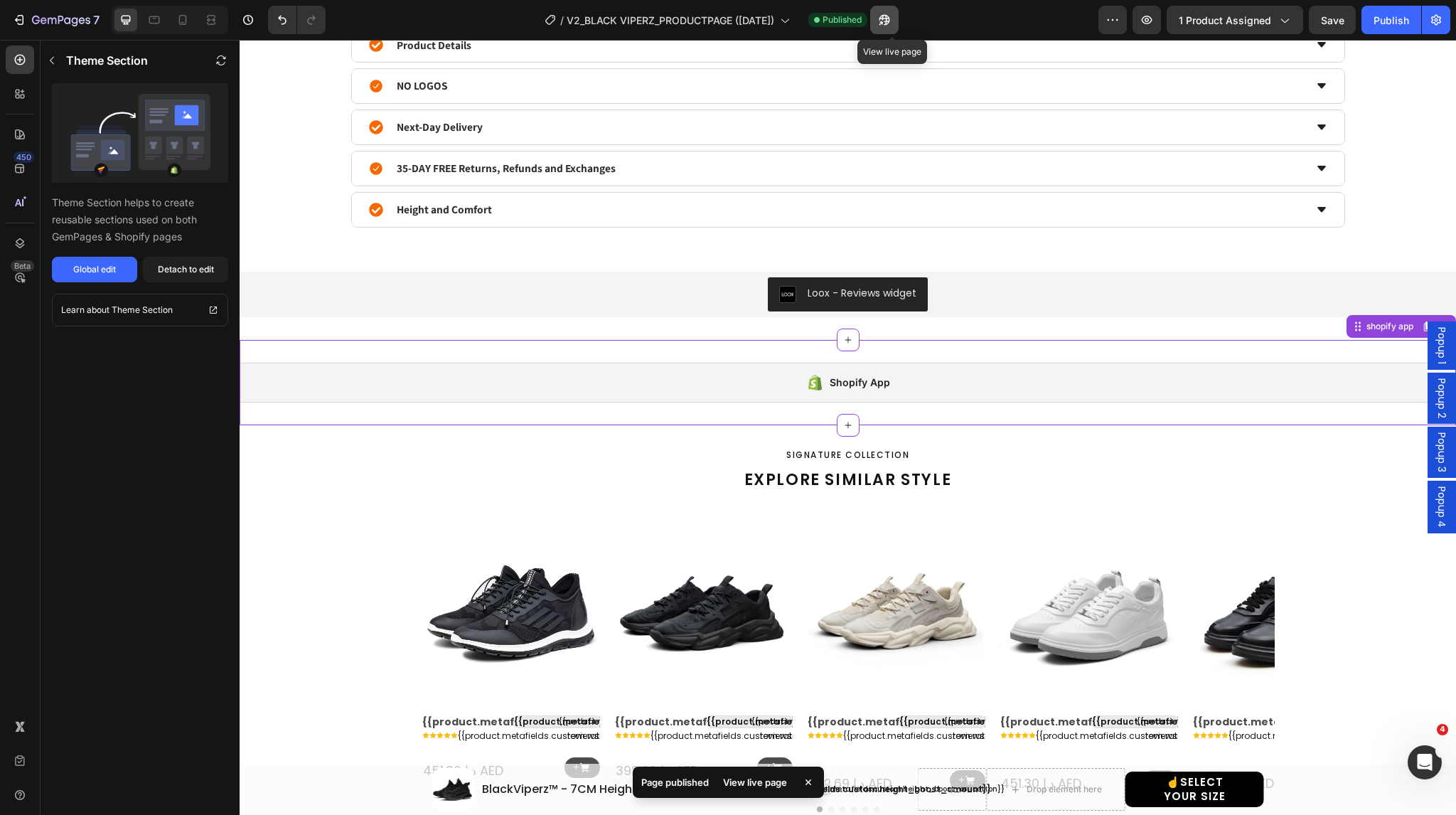
click at [892, 26] on icon "button" at bounding box center [884, 20] width 14 height 14
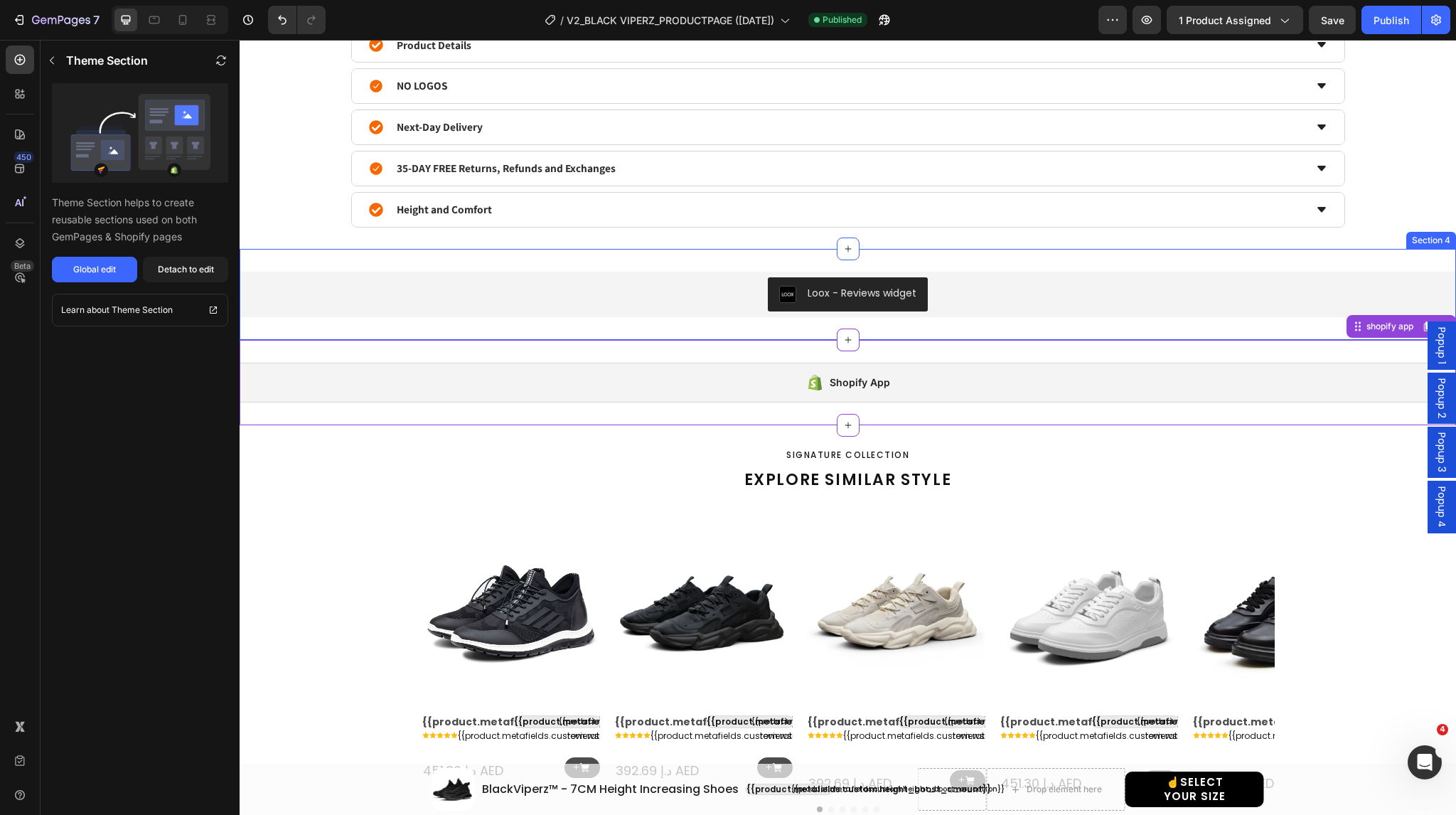
click at [677, 252] on div "Loox - Reviews widget Loox Section 4" at bounding box center [847, 294] width 1216 height 91
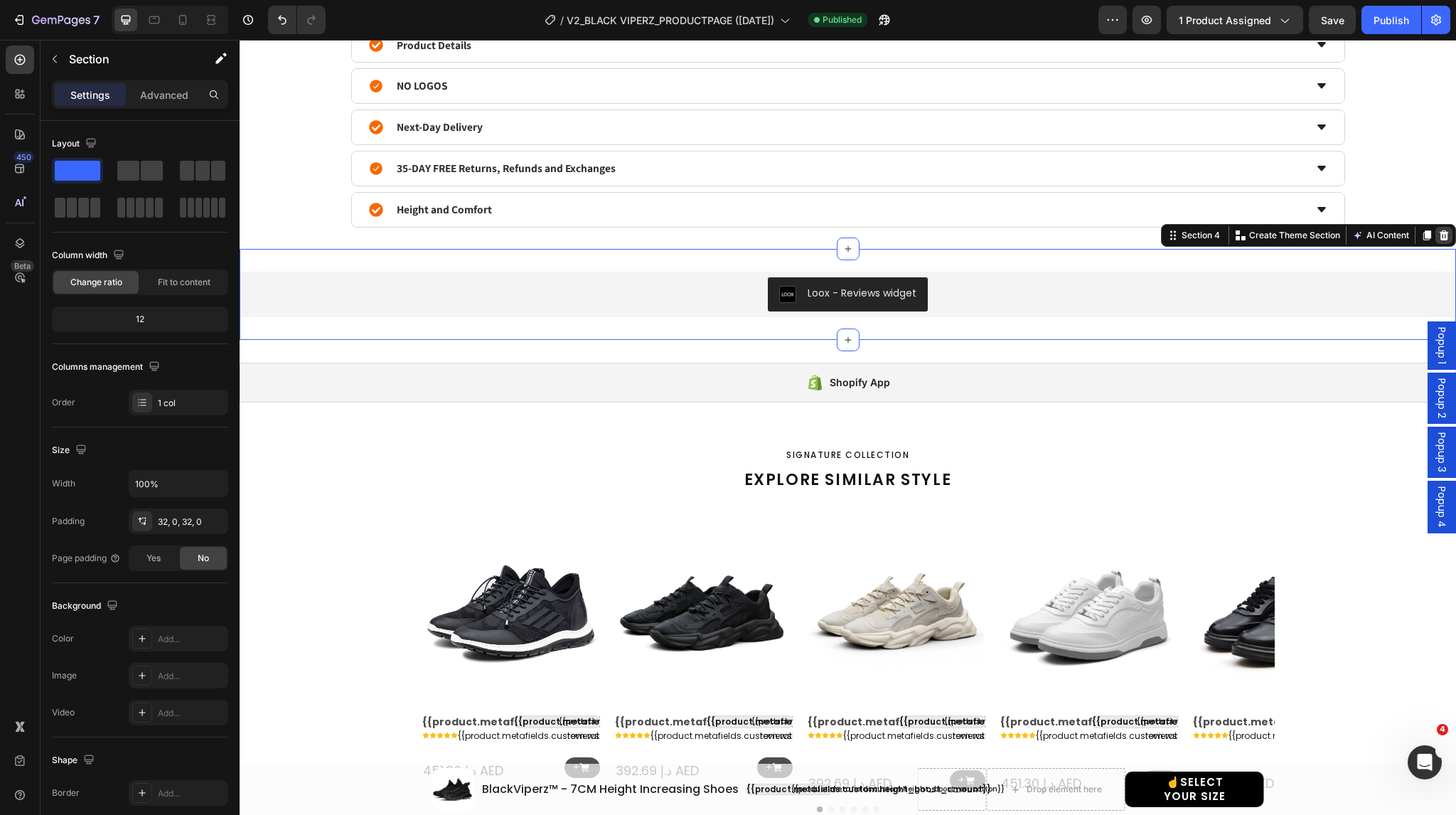
click at [1440, 231] on icon at bounding box center [1444, 235] width 9 height 10
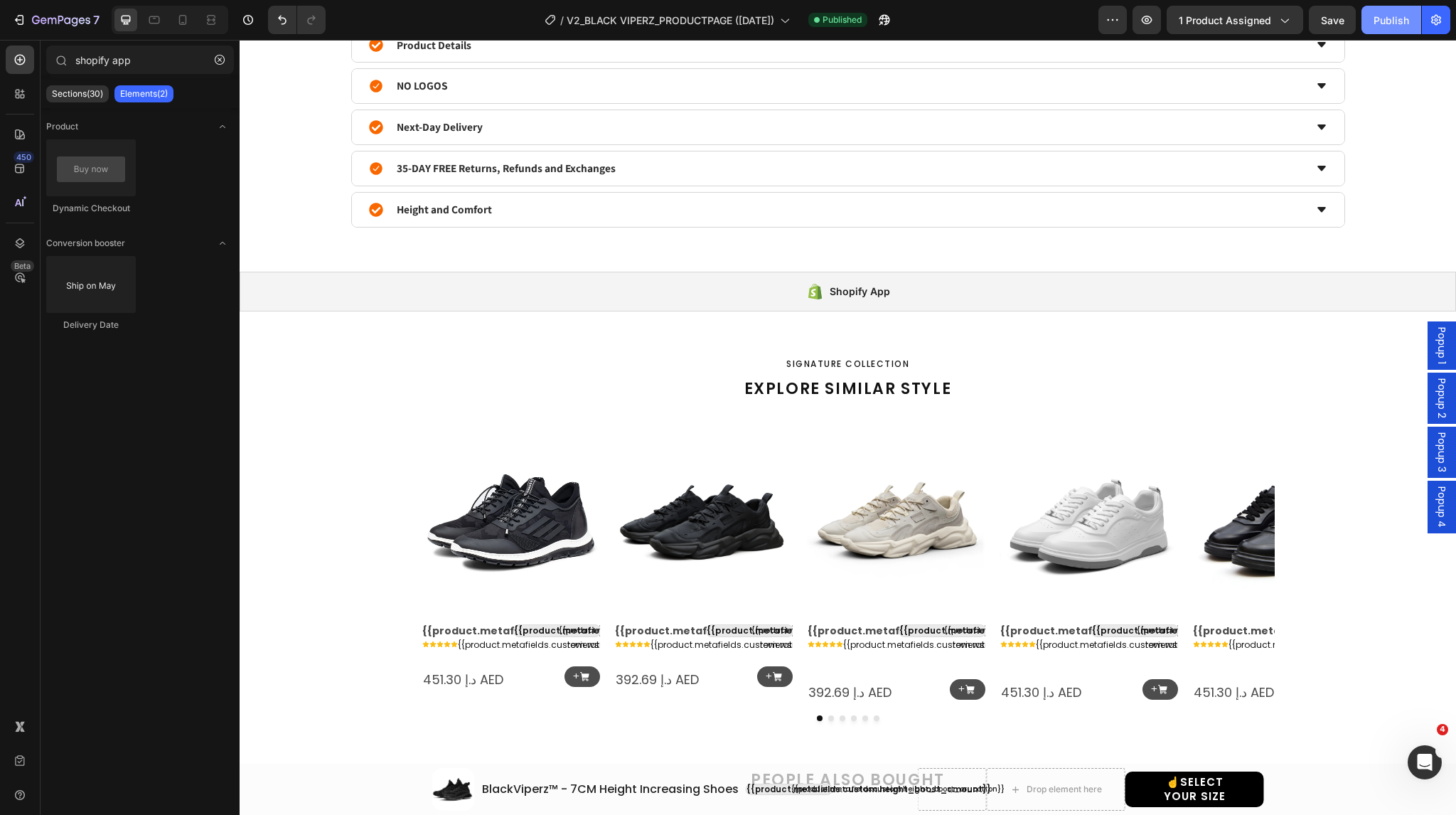
click at [1385, 15] on div "Publish" at bounding box center [1391, 20] width 35 height 15
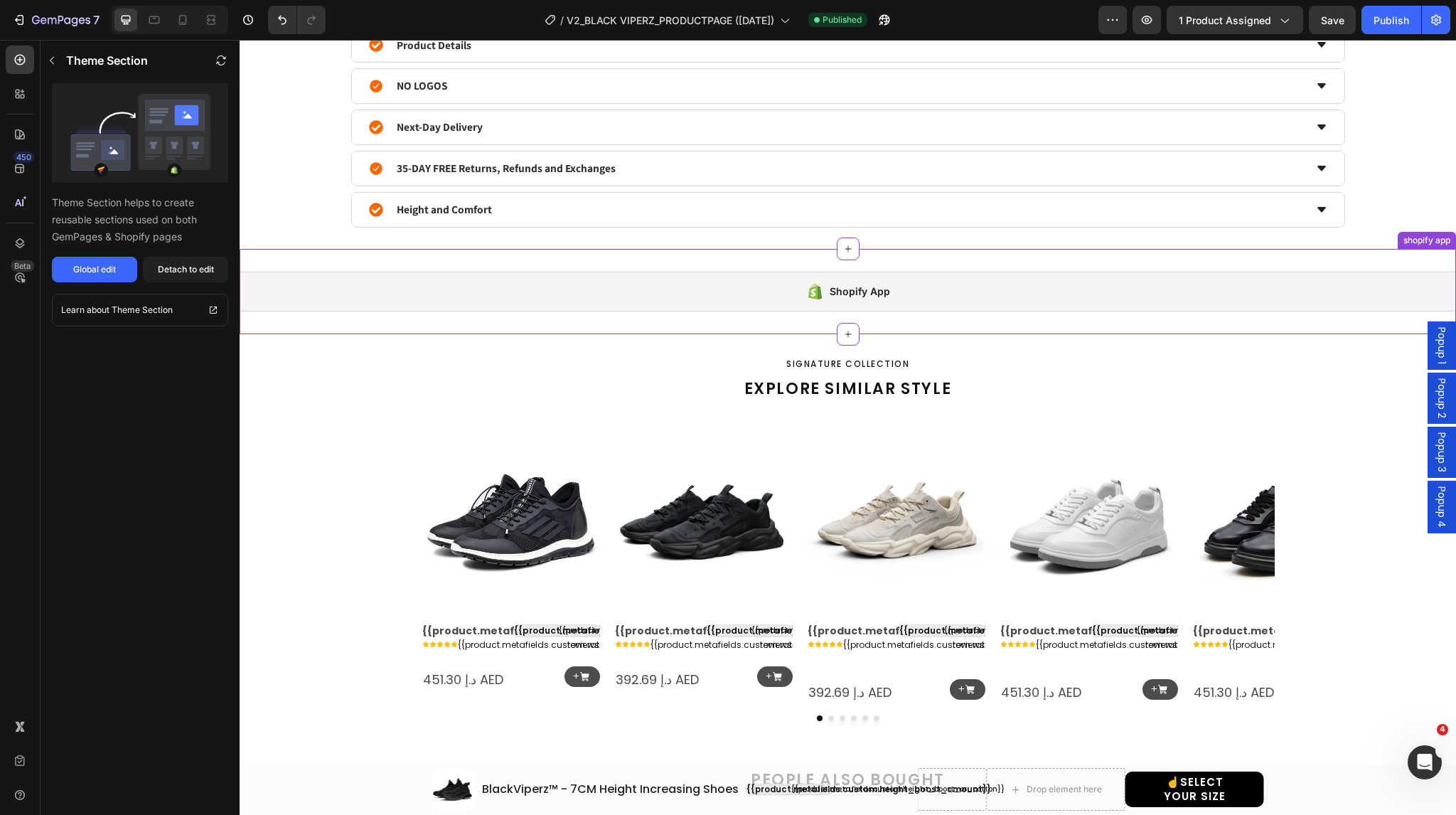
click at [702, 260] on div "Shopify App Shopify App shopify app" at bounding box center [847, 291] width 1216 height 85
click at [525, 260] on div "Shopify App Shopify App shopify app" at bounding box center [847, 291] width 1216 height 85
click at [95, 264] on div "Global edit" at bounding box center [94, 270] width 43 height 13
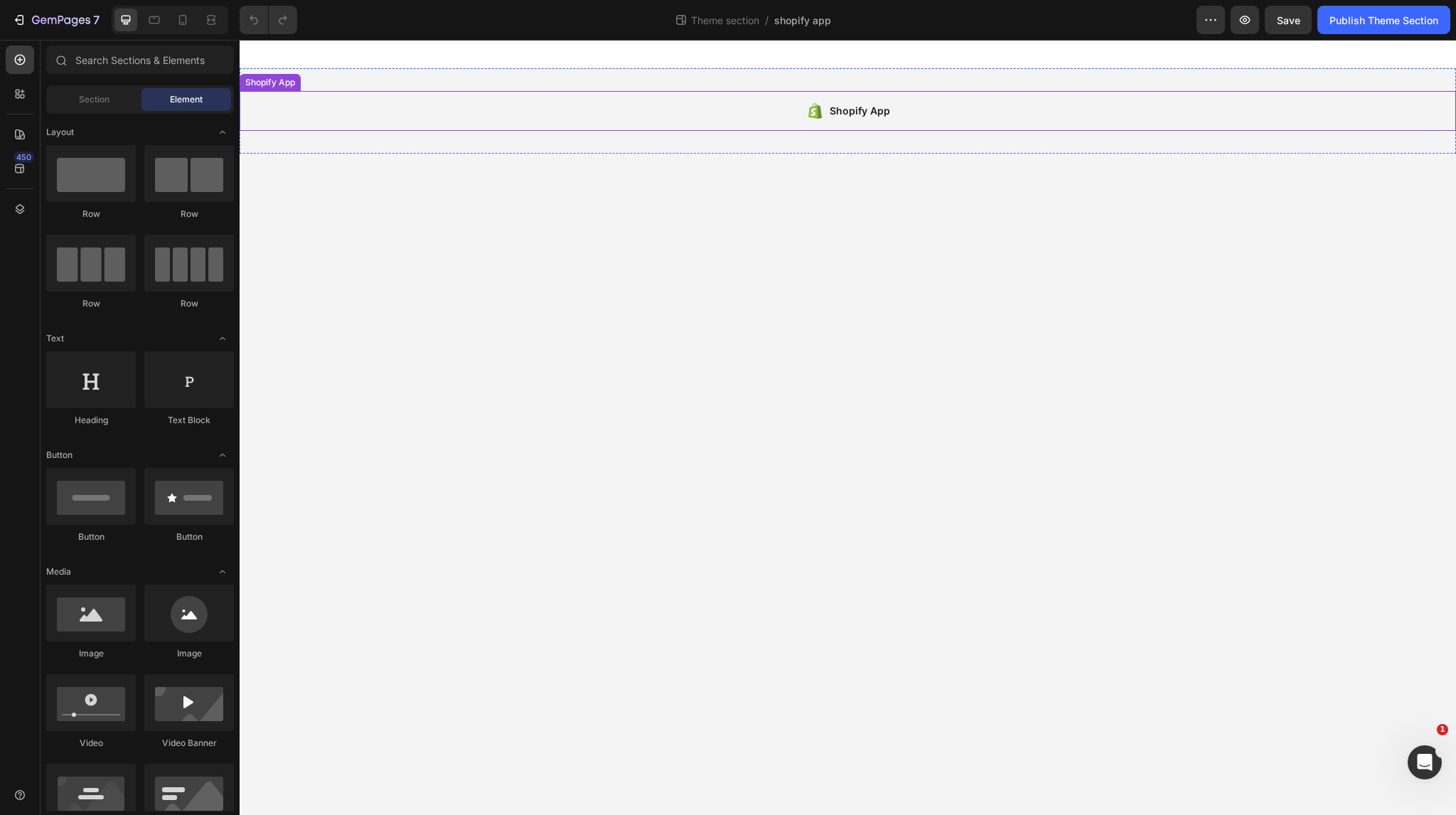
click at [549, 108] on div "Shopify App" at bounding box center [847, 111] width 1216 height 40
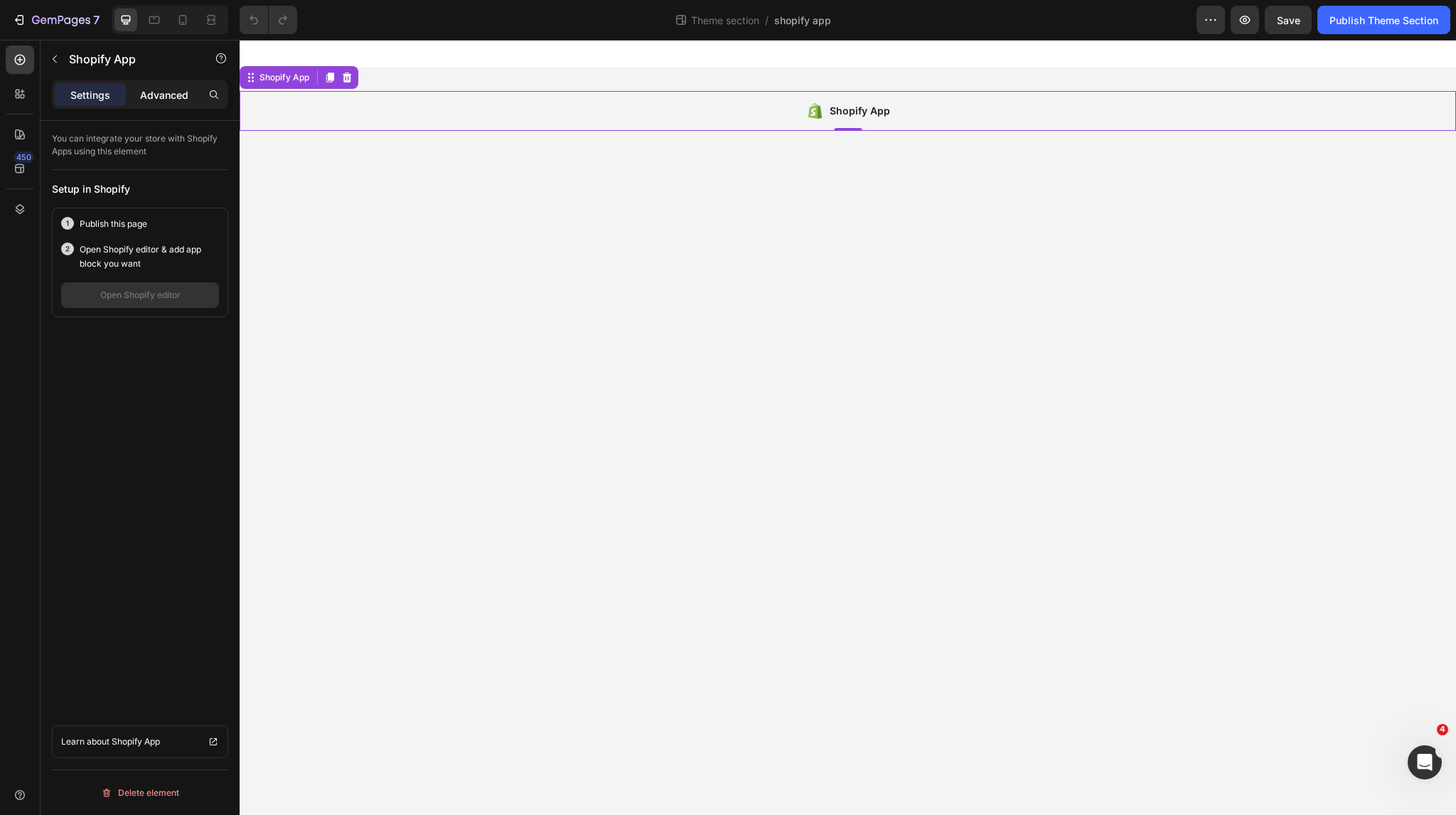
click at [165, 91] on p "Advanced" at bounding box center [164, 95] width 48 height 15
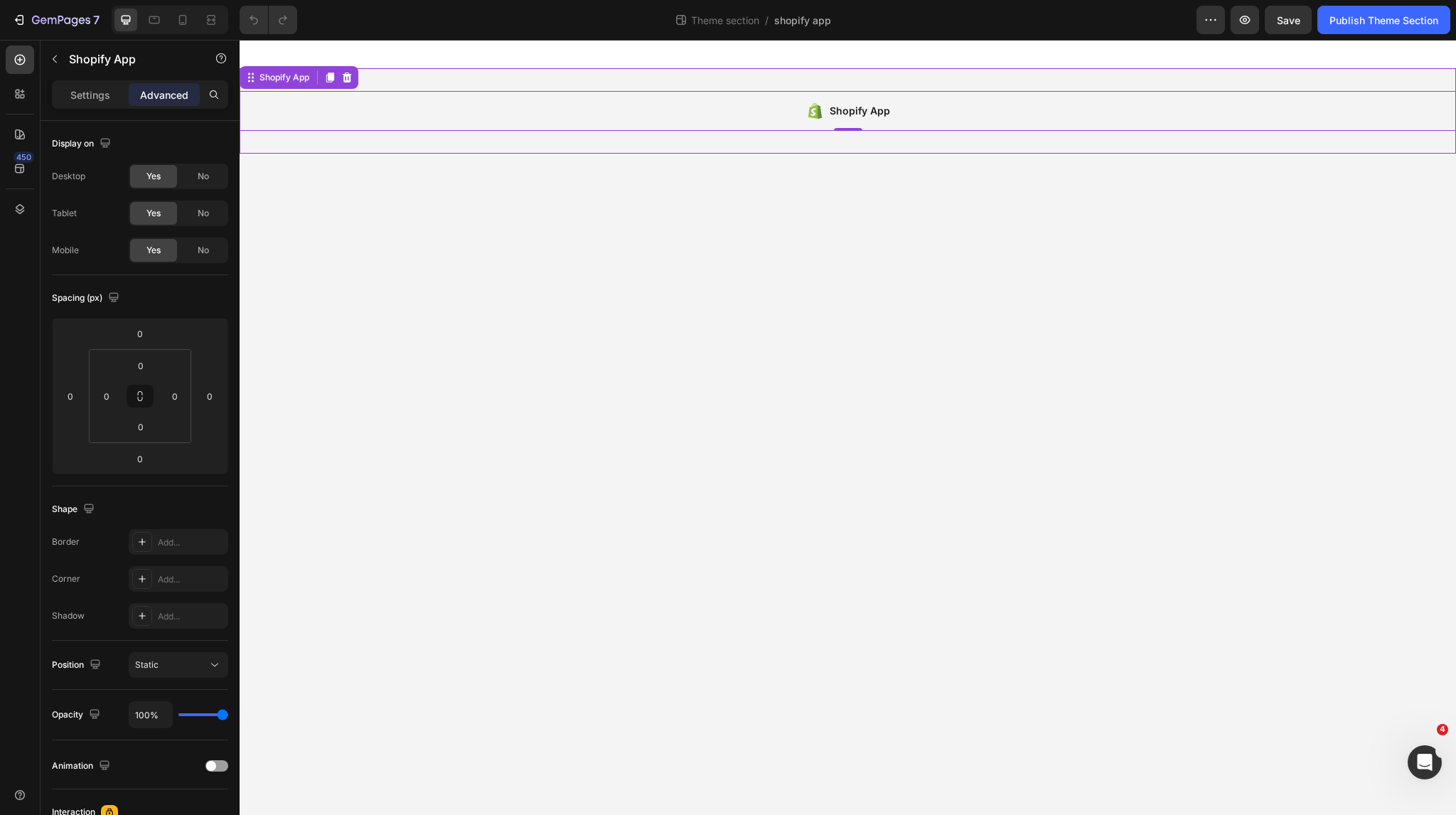
click at [456, 86] on div "Shopify App Shopify App 0" at bounding box center [847, 110] width 1216 height 85
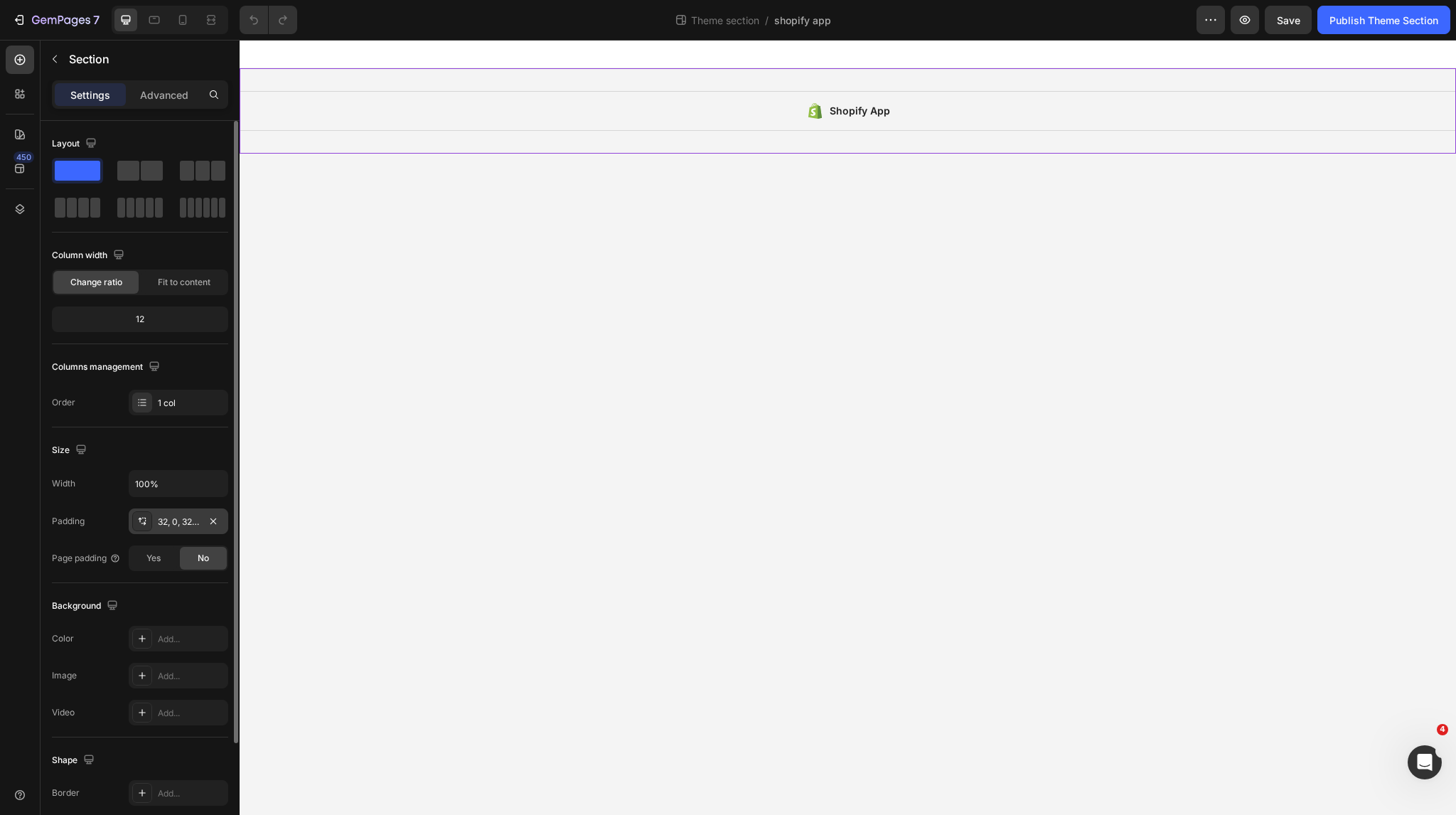
click at [175, 527] on div "32, 0, 32, 0" at bounding box center [178, 521] width 99 height 25
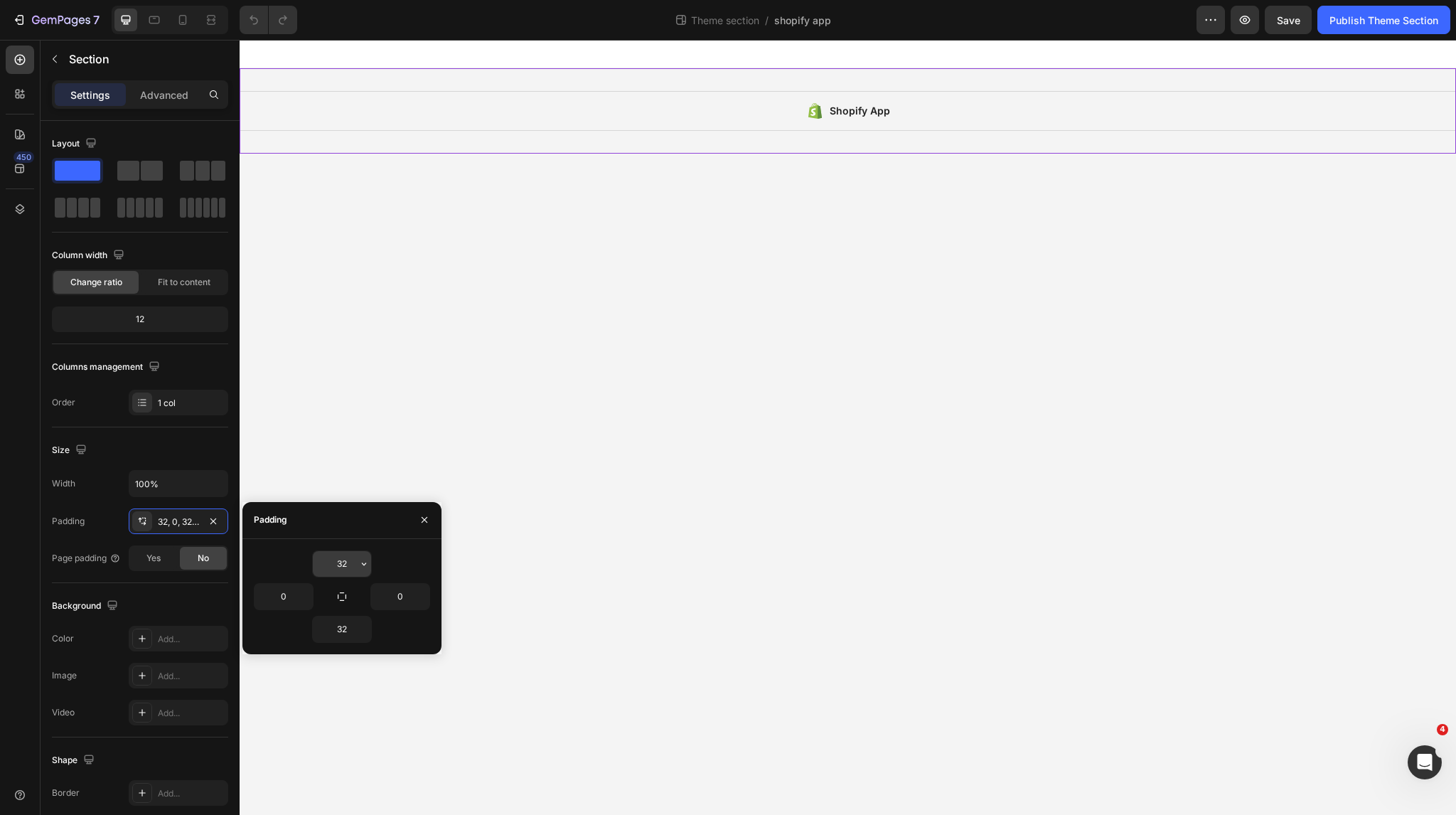
click at [336, 561] on input "32" at bounding box center [342, 564] width 58 height 25
type input "0"
click at [346, 634] on input "32" at bounding box center [342, 630] width 58 height 25
type input "0"
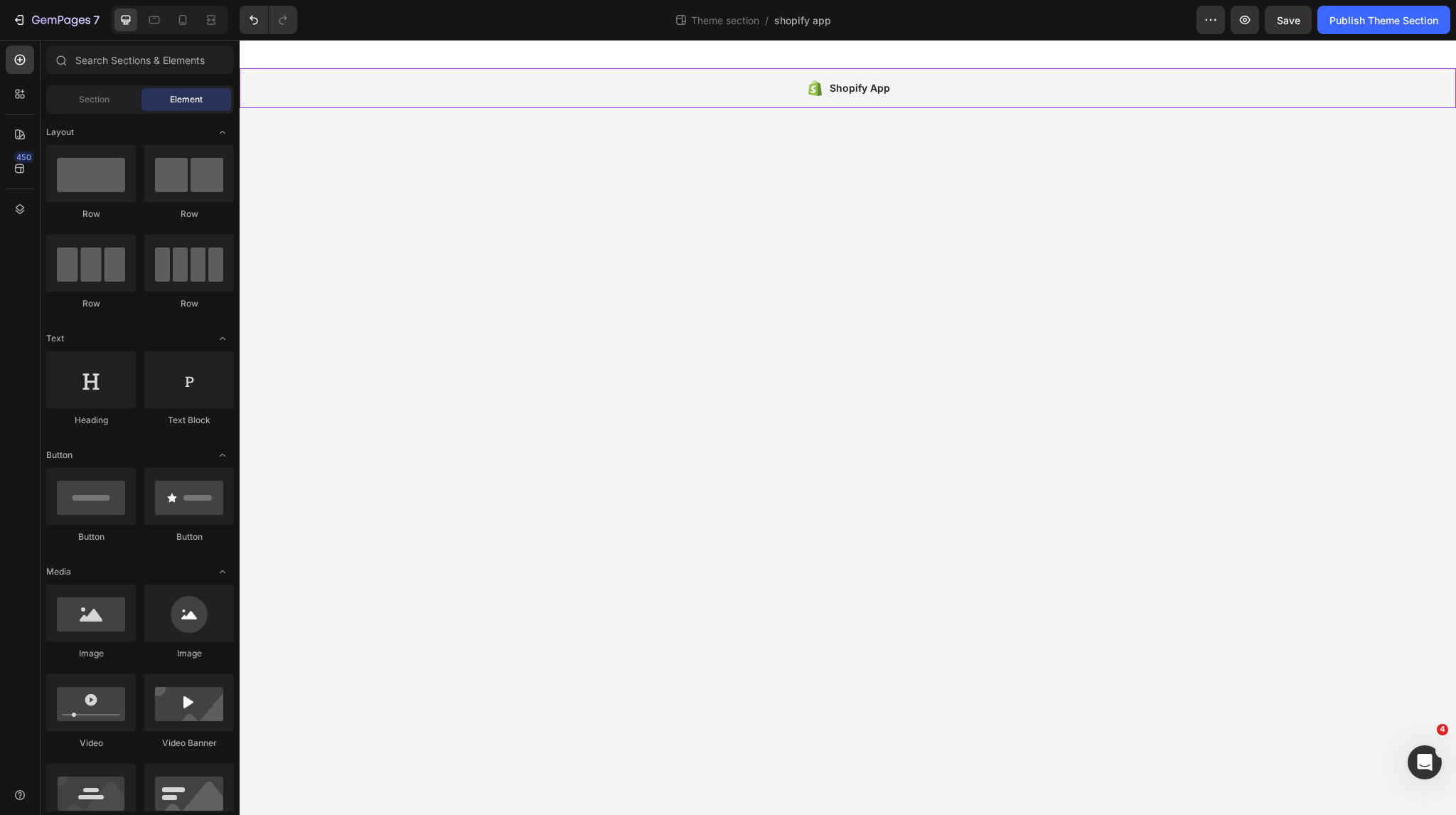
click at [636, 522] on body "Shopify App Shopify App Root Drag & drop element from sidebar or Explore Librar…" at bounding box center [847, 427] width 1216 height 775
click at [1363, 16] on div "Publish Theme Section" at bounding box center [1384, 20] width 109 height 15
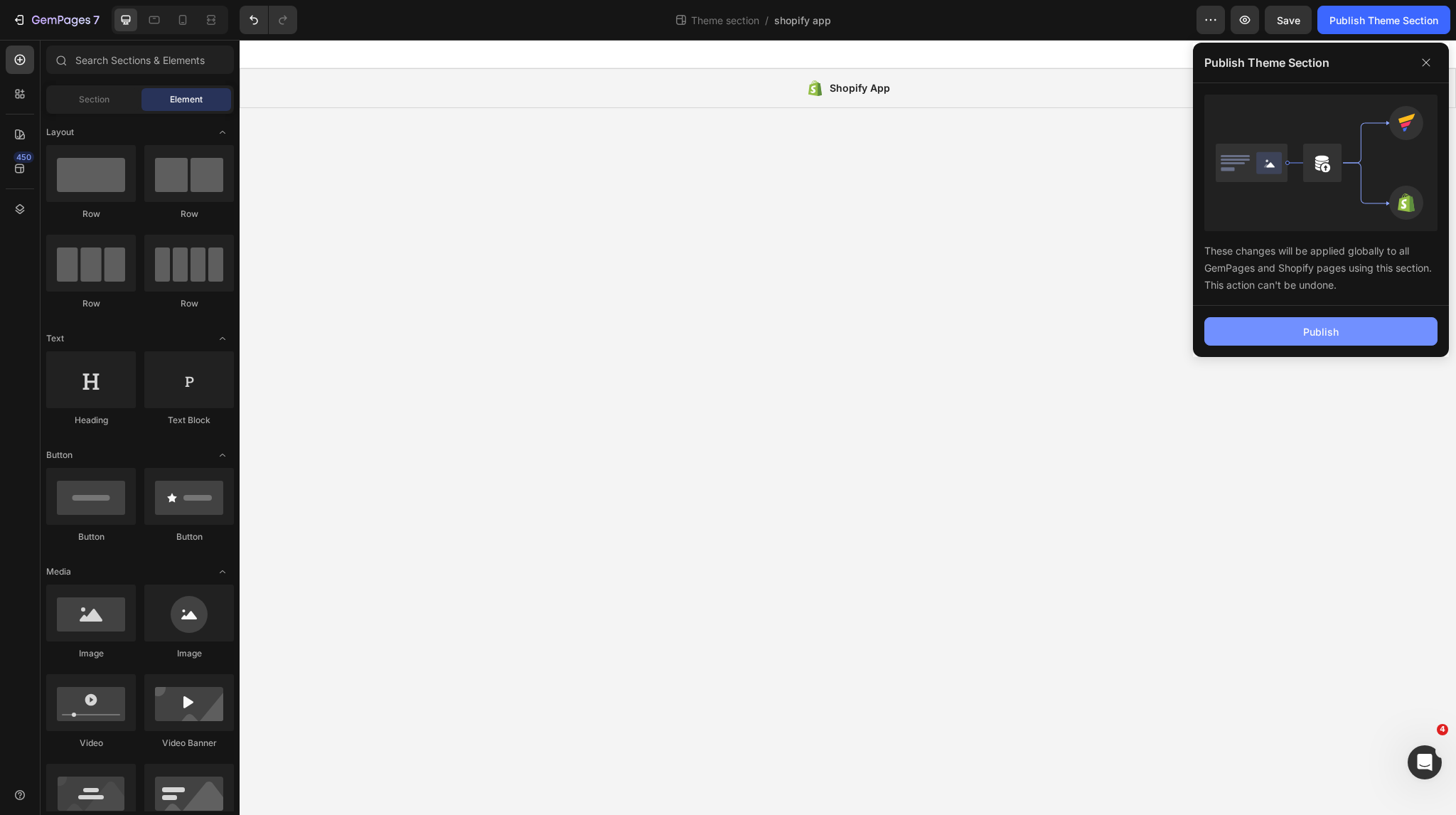
click at [1312, 332] on div "Publish" at bounding box center [1320, 332] width 35 height 15
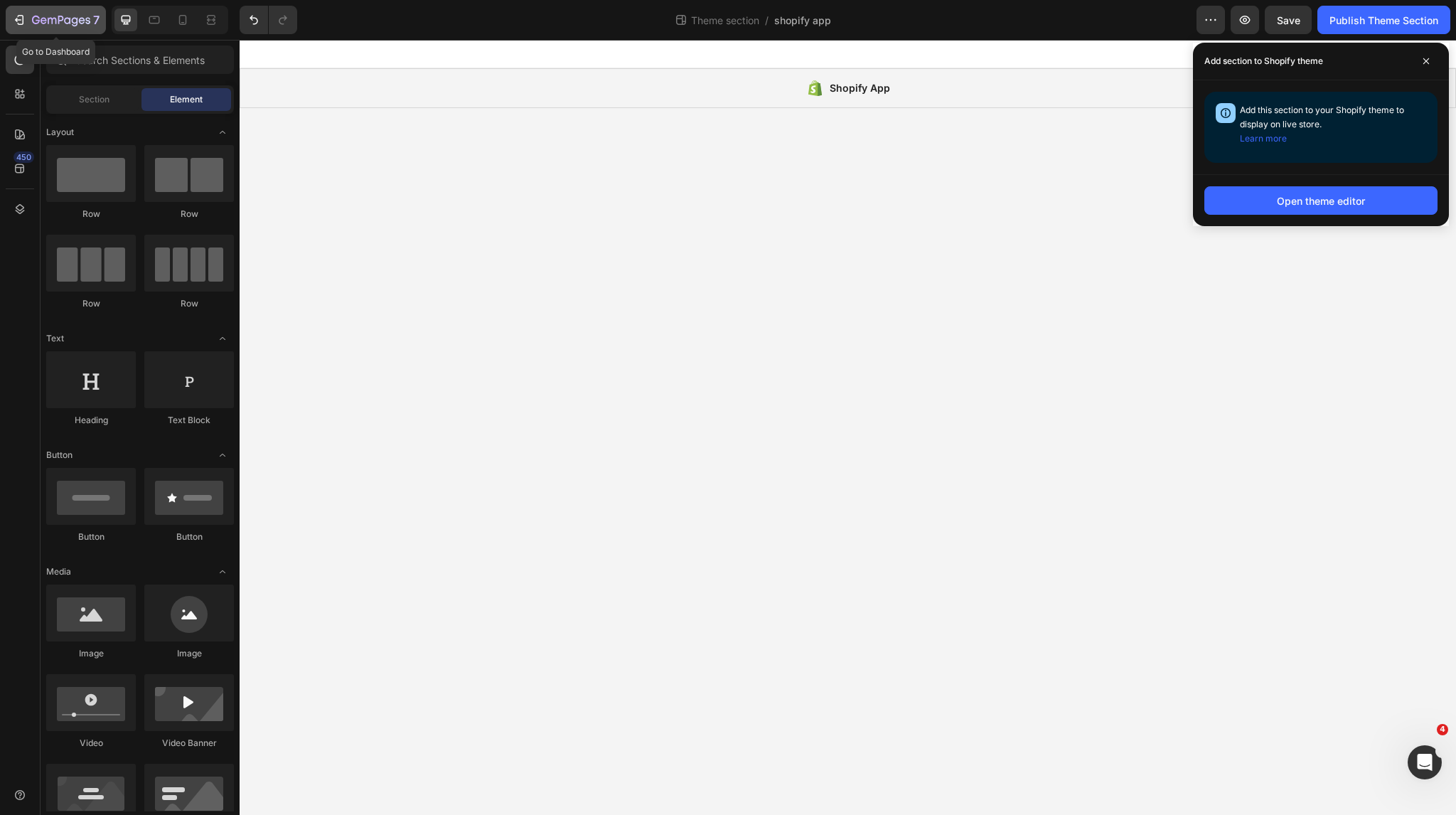
click at [44, 24] on icon "button" at bounding box center [43, 20] width 6 height 6
